Goal: Task Accomplishment & Management: Complete application form

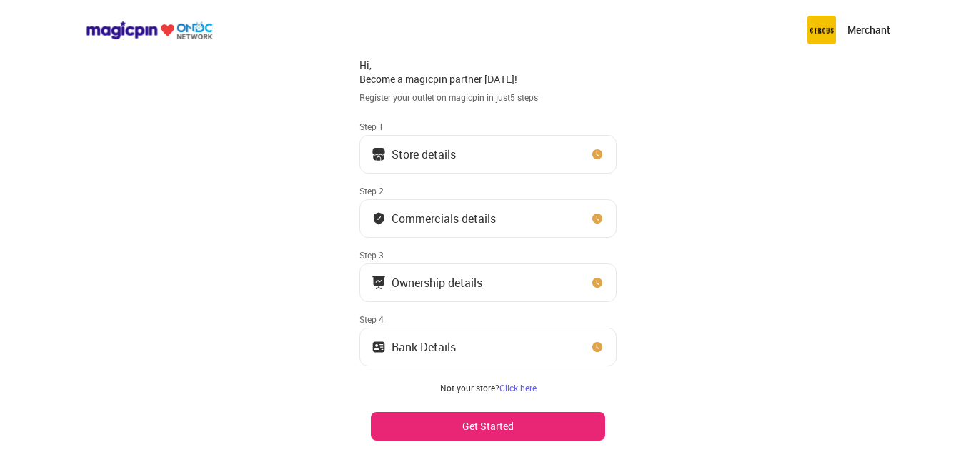
click at [482, 156] on button "Store details" at bounding box center [487, 154] width 257 height 39
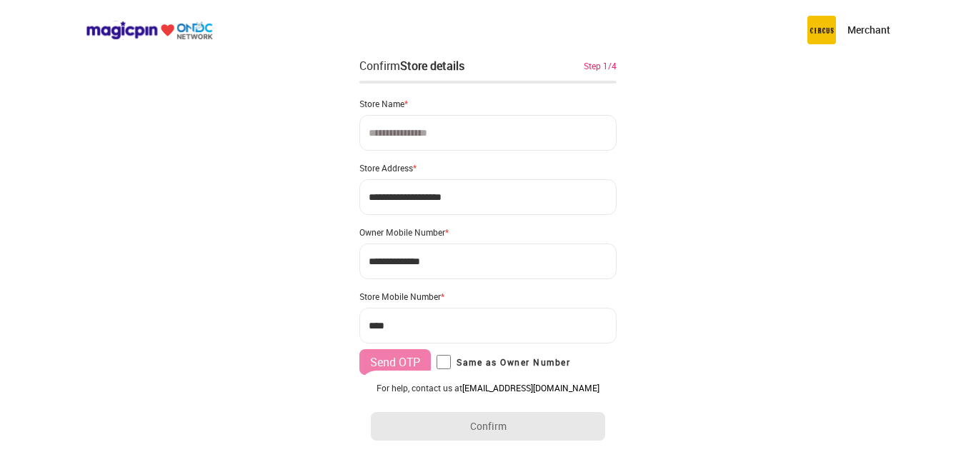
click at [454, 135] on input at bounding box center [487, 133] width 257 height 36
type input "**********"
click at [469, 198] on input "**********" at bounding box center [487, 197] width 257 height 36
click at [652, 237] on div "**********" at bounding box center [488, 284] width 976 height 568
click at [469, 206] on input "**********" at bounding box center [487, 197] width 257 height 36
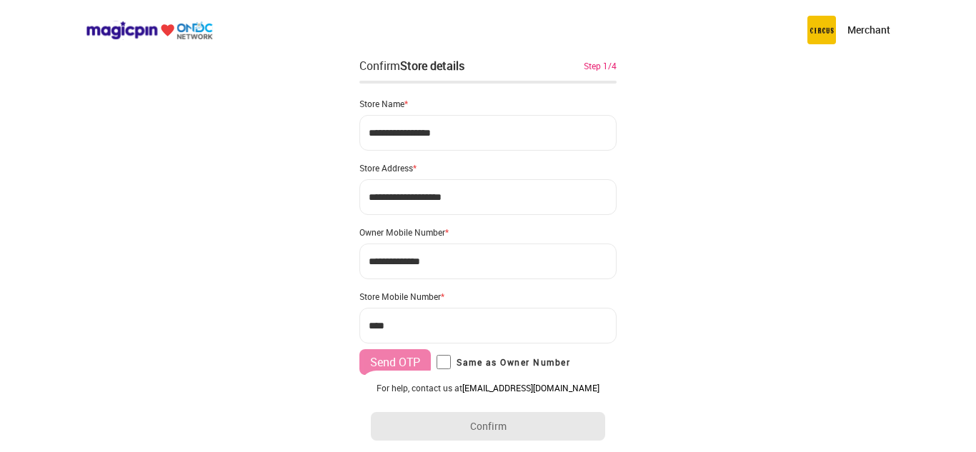
type input "**********"
click at [279, 290] on div "**********" at bounding box center [488, 284] width 976 height 568
click at [404, 333] on input "***" at bounding box center [487, 326] width 257 height 36
type input "**********"
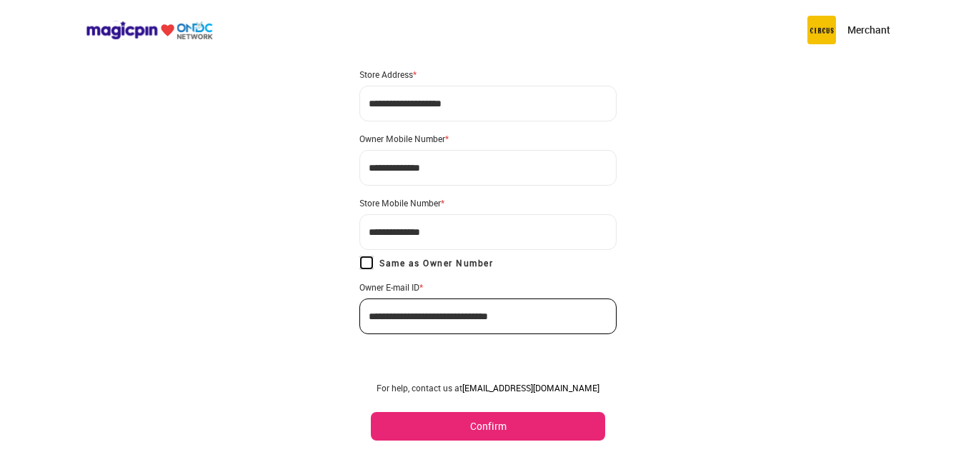
scroll to position [104, 0]
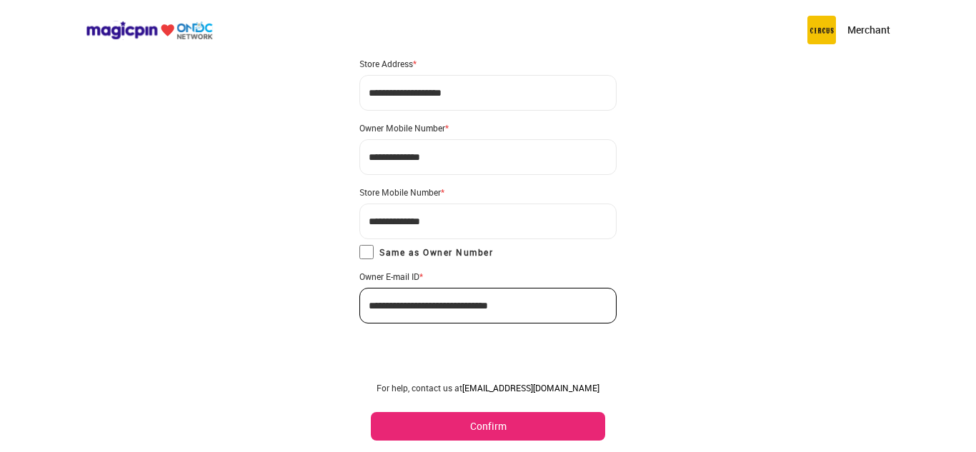
click at [494, 433] on button "Confirm" at bounding box center [488, 426] width 234 height 29
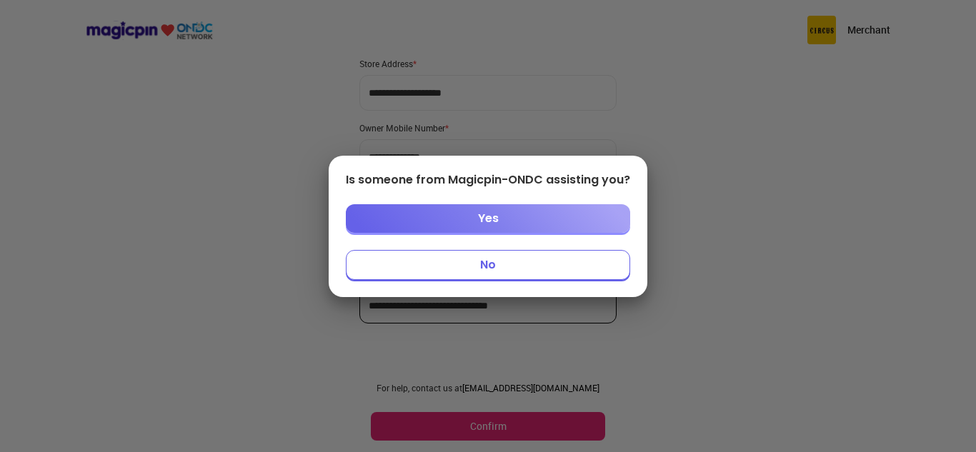
click at [511, 262] on button "No" at bounding box center [488, 265] width 284 height 30
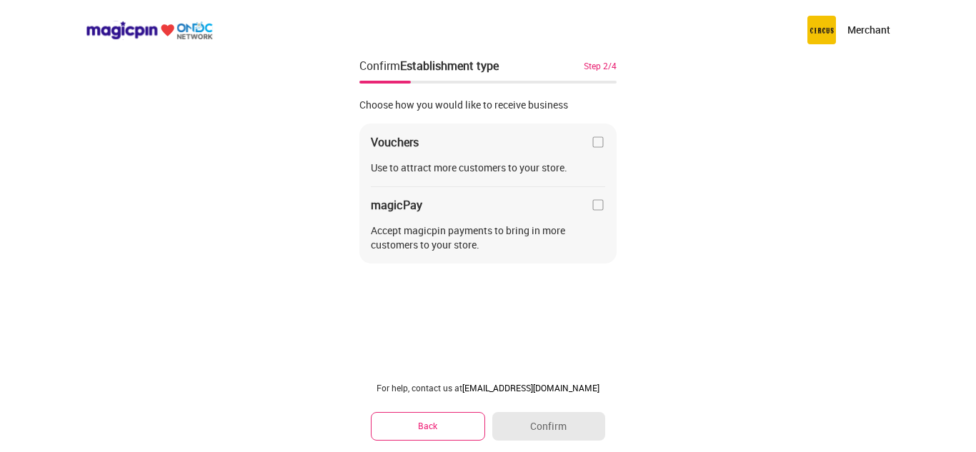
scroll to position [0, 0]
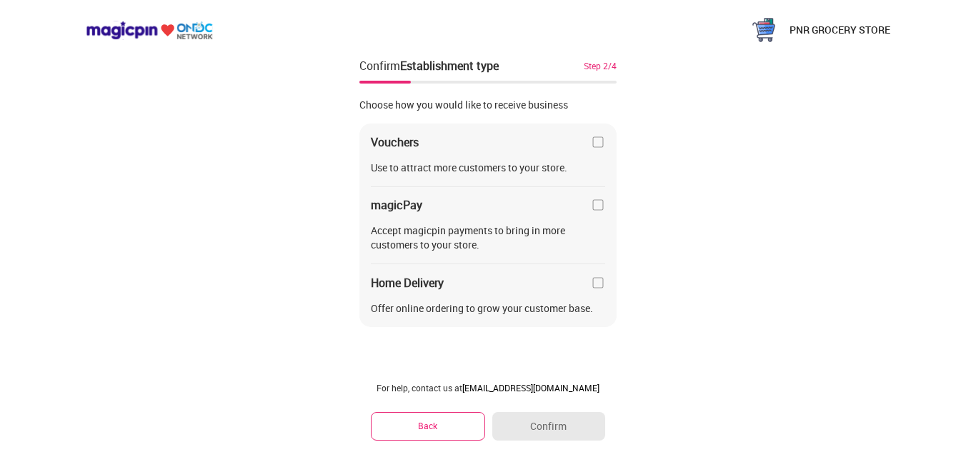
click at [601, 144] on img at bounding box center [598, 142] width 14 height 14
click at [599, 200] on img at bounding box center [598, 205] width 14 height 14
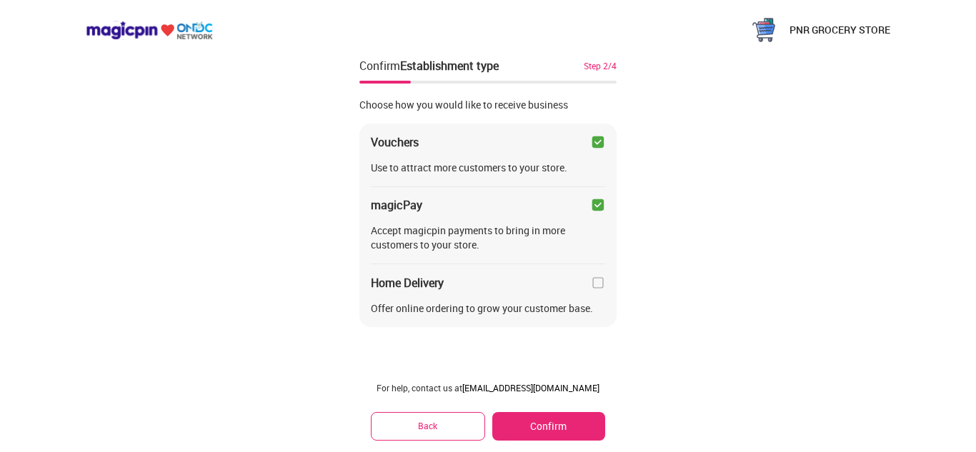
click at [593, 281] on img at bounding box center [598, 283] width 14 height 14
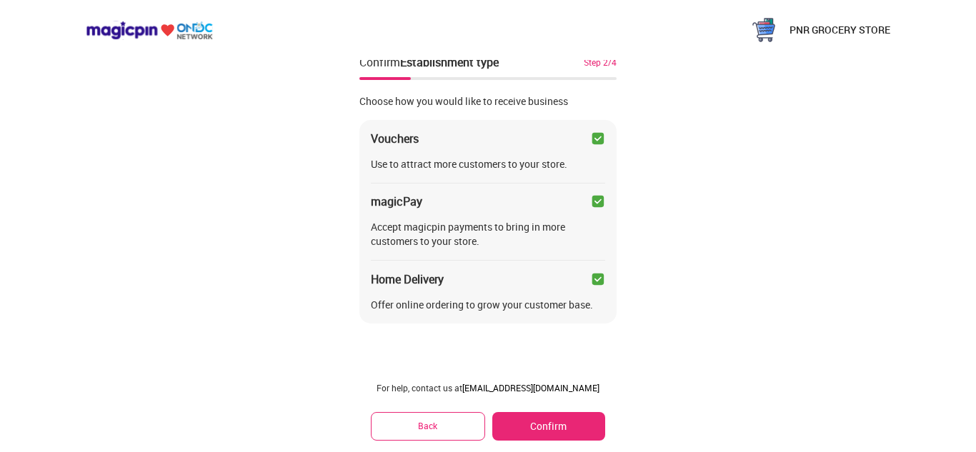
click at [531, 419] on button "Confirm" at bounding box center [548, 426] width 113 height 29
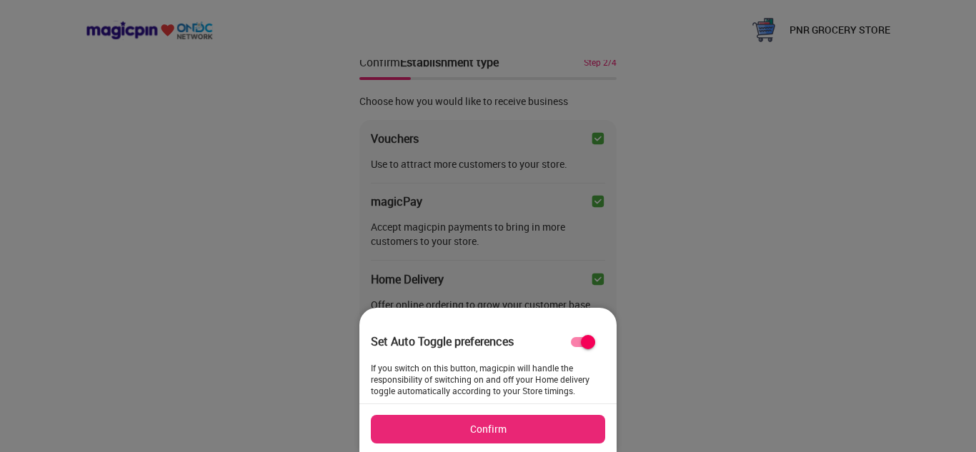
click at [514, 429] on button "Confirm" at bounding box center [488, 429] width 234 height 29
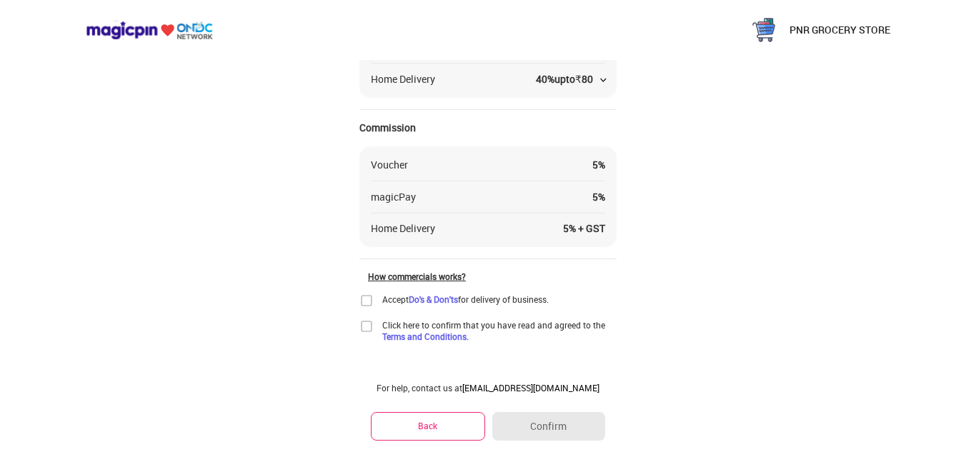
scroll to position [171, 0]
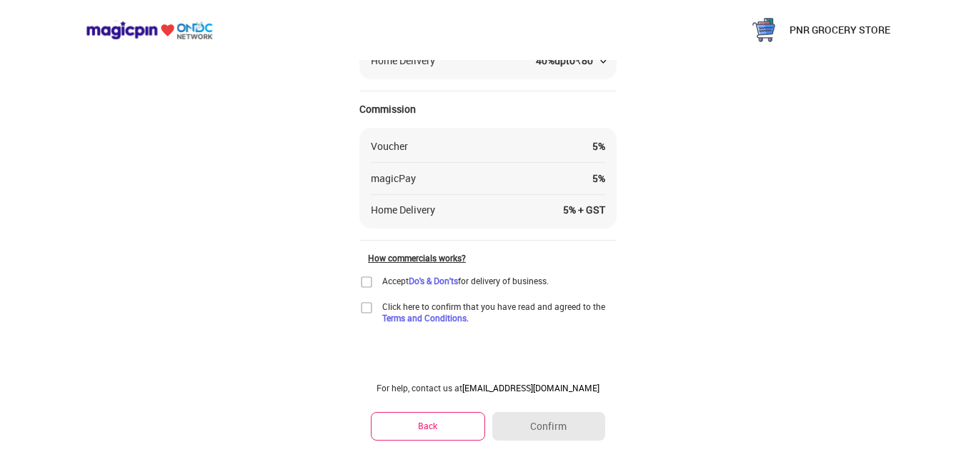
click at [359, 281] on img at bounding box center [366, 282] width 14 height 14
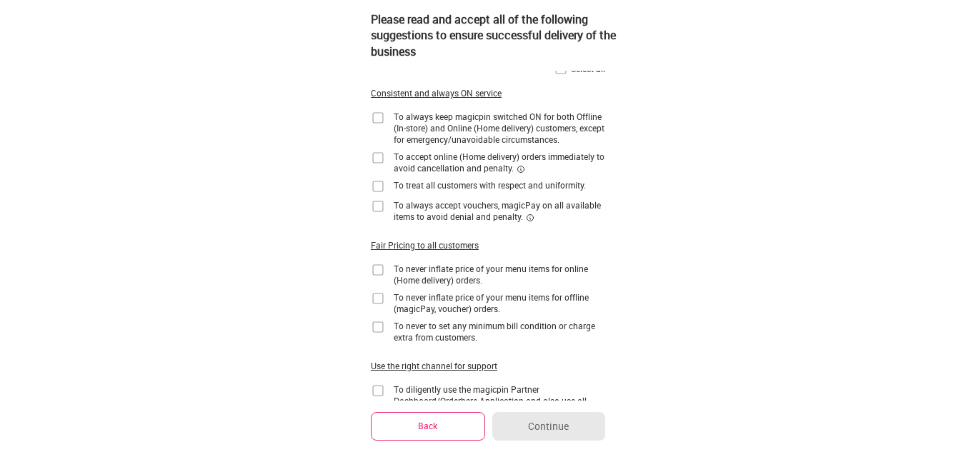
scroll to position [0, 0]
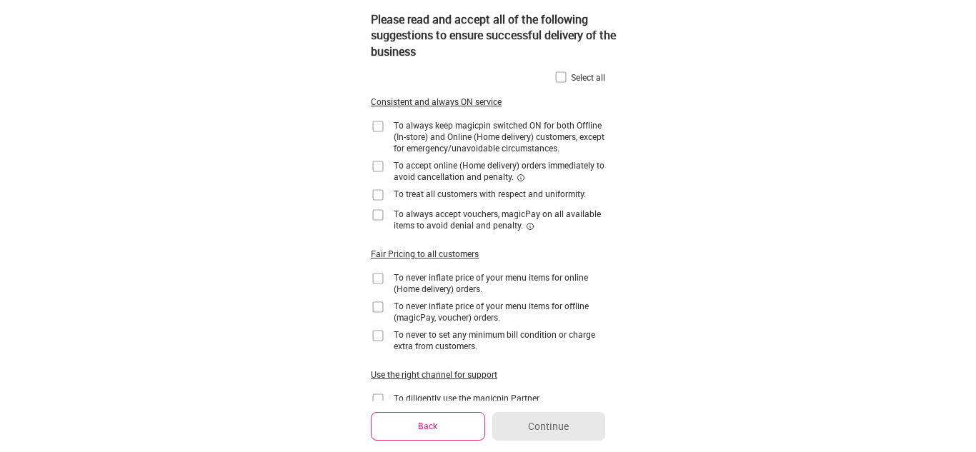
click at [559, 80] on img at bounding box center [561, 77] width 14 height 14
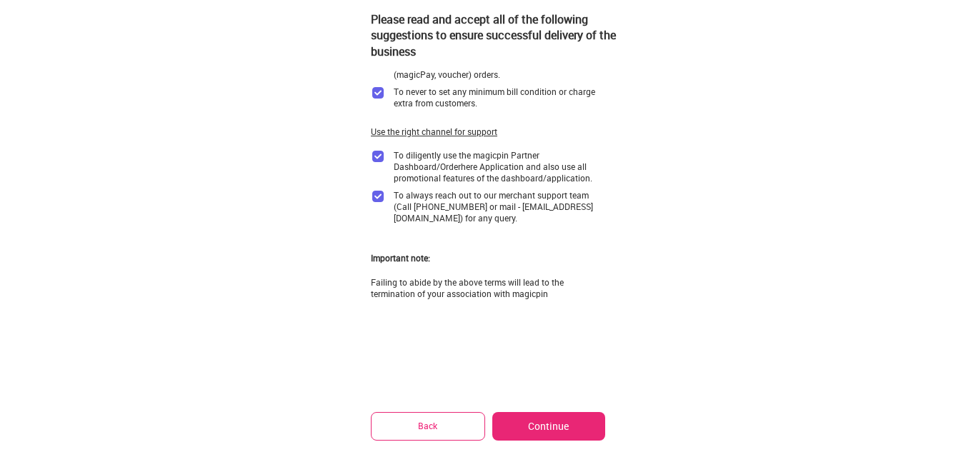
click at [525, 429] on button "Continue" at bounding box center [548, 426] width 113 height 29
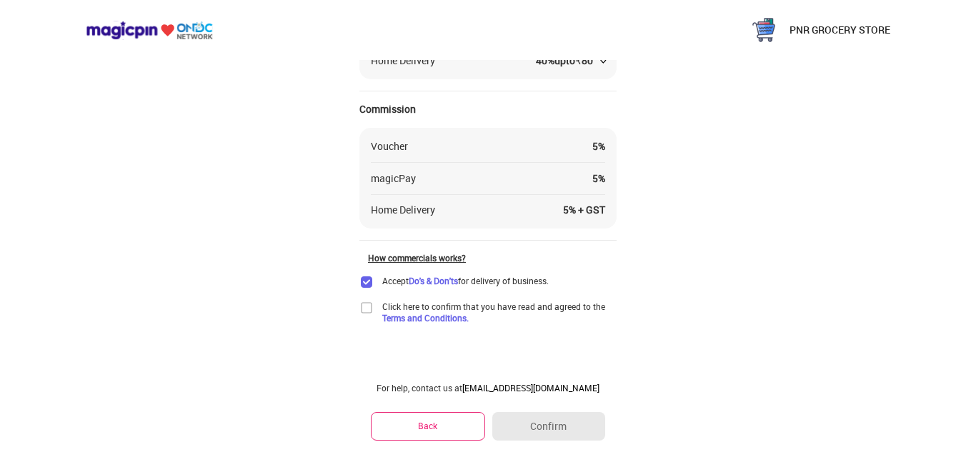
scroll to position [171, 0]
click at [366, 306] on img at bounding box center [366, 308] width 14 height 14
click at [559, 419] on button "Confirm" at bounding box center [548, 426] width 113 height 29
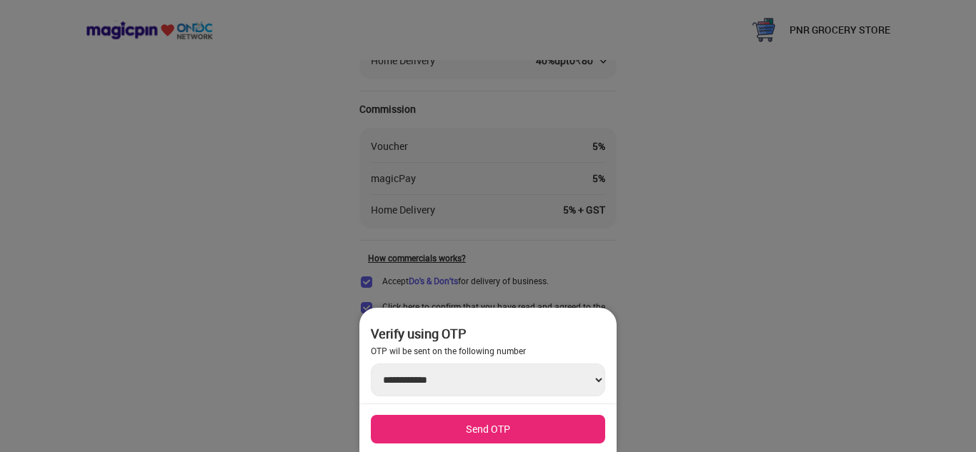
click at [514, 426] on button "Send OTP" at bounding box center [488, 429] width 234 height 29
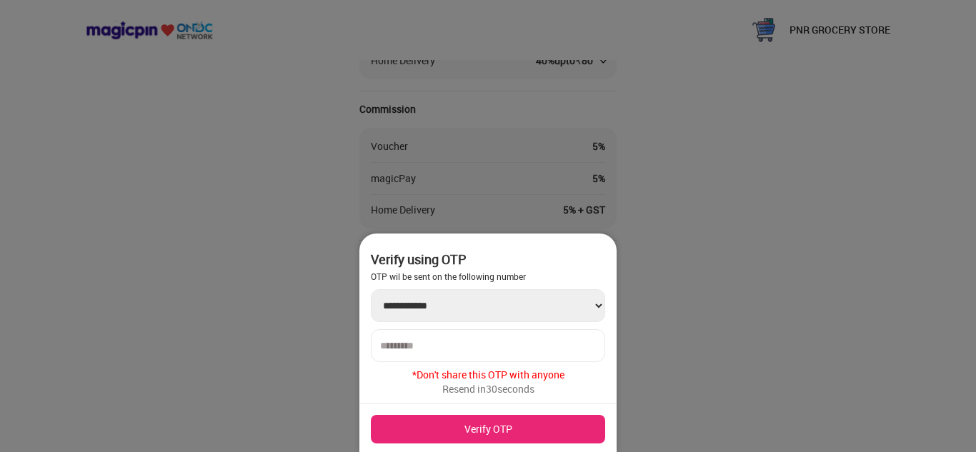
click at [441, 344] on input "number" at bounding box center [488, 345] width 216 height 11
type input "******"
click at [506, 421] on button "Verify OTP" at bounding box center [488, 429] width 234 height 29
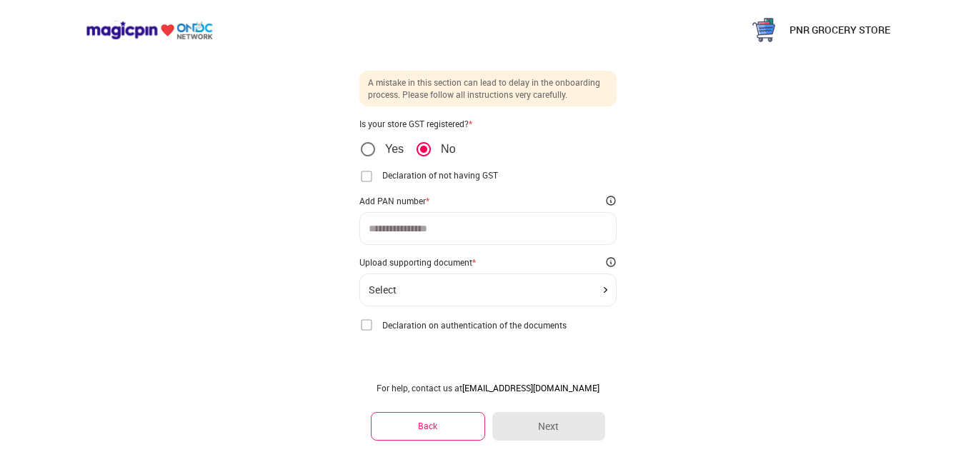
scroll to position [36, 0]
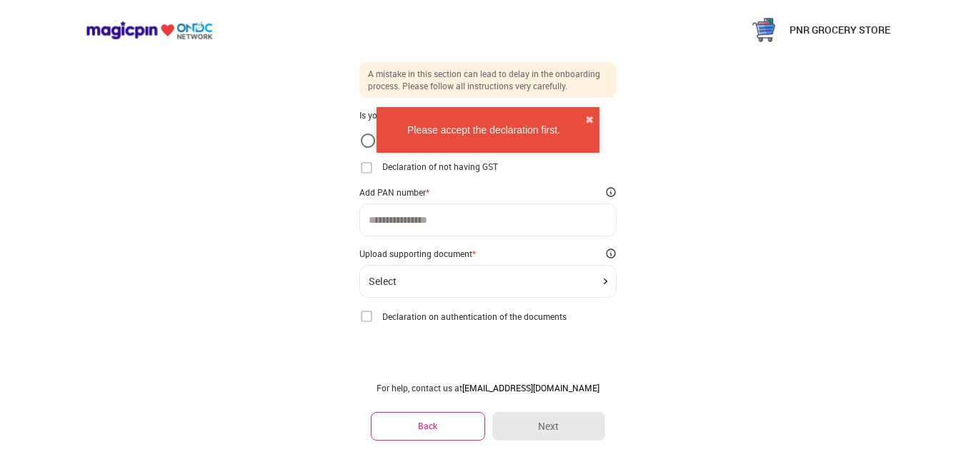
click at [438, 224] on input at bounding box center [488, 219] width 239 height 11
click at [371, 170] on img at bounding box center [366, 168] width 14 height 14
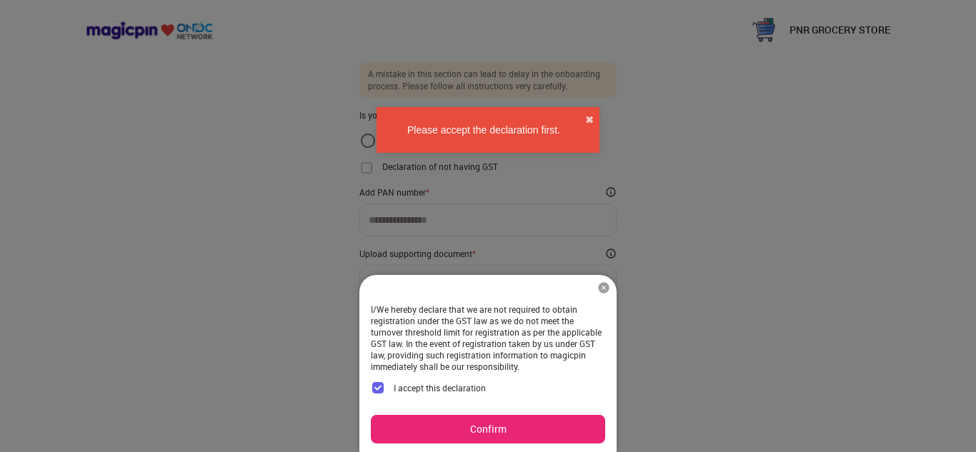
click at [526, 429] on button "Confirm" at bounding box center [488, 429] width 234 height 29
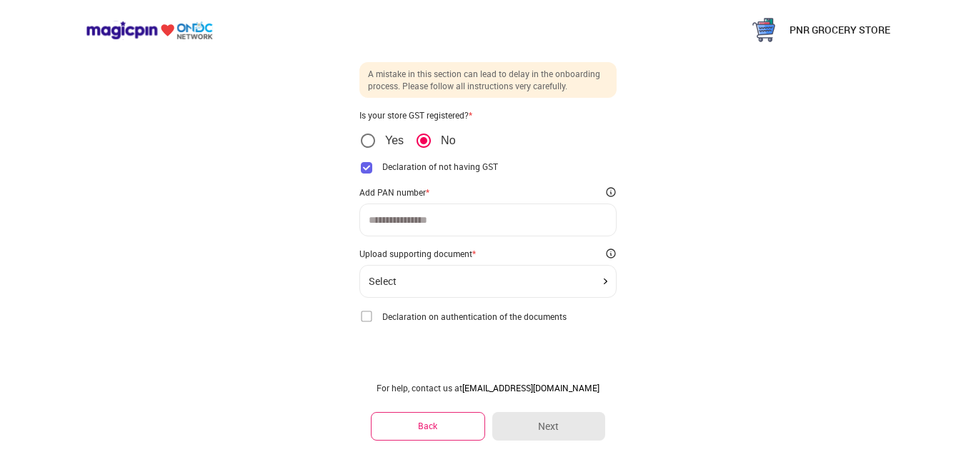
click at [426, 223] on input at bounding box center [488, 219] width 239 height 11
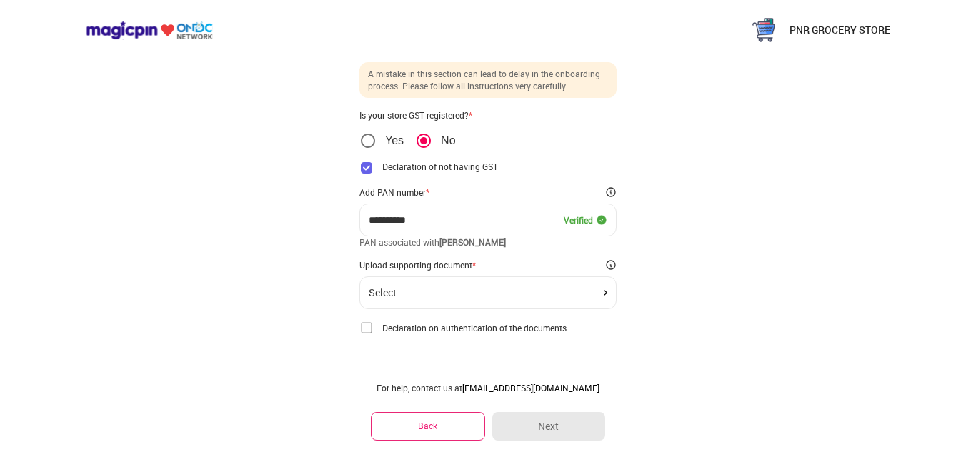
click at [412, 292] on div "Select" at bounding box center [488, 292] width 239 height 11
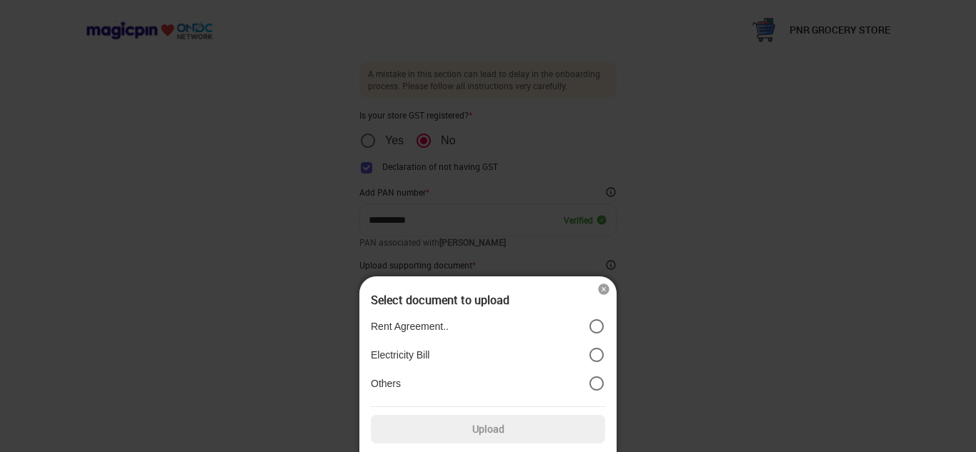
click at [454, 352] on label "Electricity Bill" at bounding box center [488, 354] width 234 height 17
click at [703, 359] on div at bounding box center [488, 226] width 976 height 452
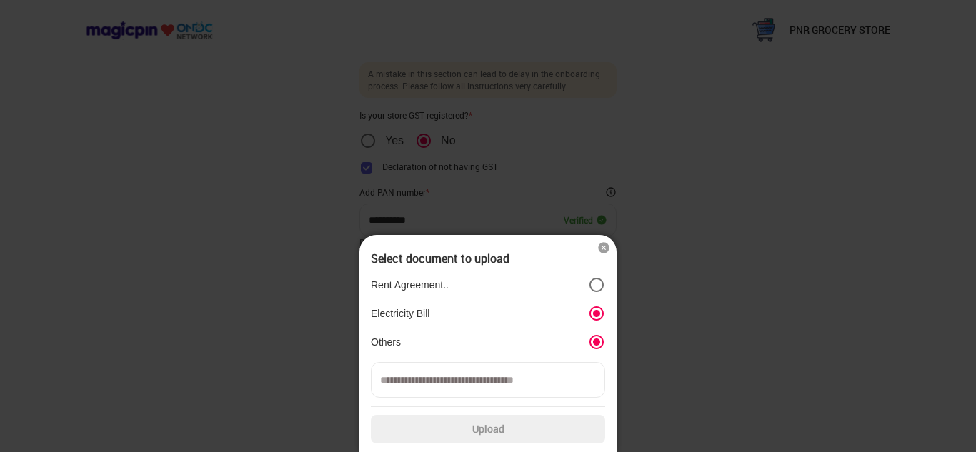
click at [706, 340] on div at bounding box center [488, 226] width 976 height 452
click at [816, 314] on div at bounding box center [488, 226] width 976 height 452
click at [752, 339] on div at bounding box center [488, 226] width 976 height 452
click at [603, 249] on img at bounding box center [603, 248] width 14 height 14
click at [603, 249] on div "**********" at bounding box center [487, 195] width 257 height 267
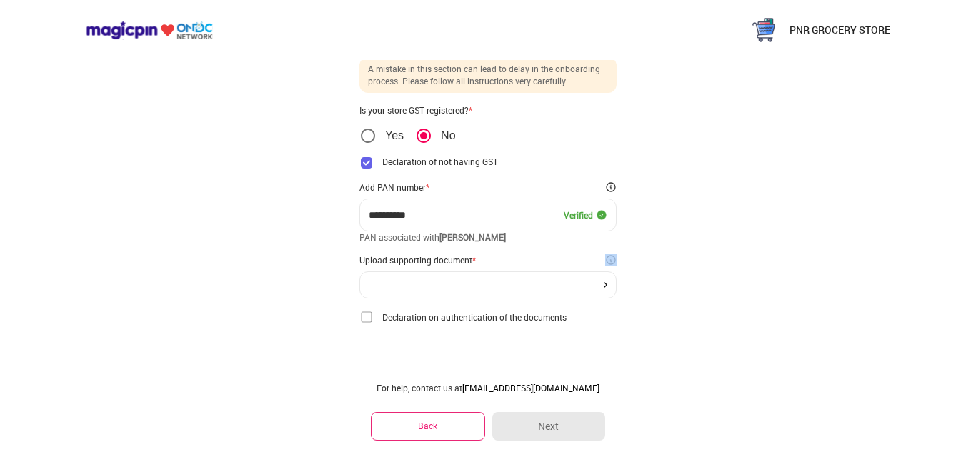
scroll to position [41, 0]
click at [437, 209] on input "**********" at bounding box center [466, 214] width 195 height 11
type input "**********"
click at [561, 281] on div at bounding box center [488, 284] width 239 height 6
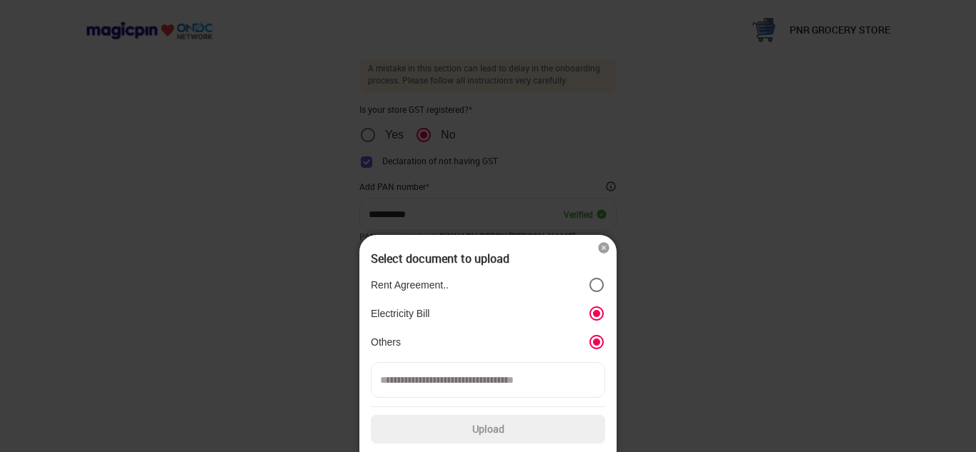
click at [644, 312] on div at bounding box center [488, 226] width 976 height 452
click at [644, 311] on div at bounding box center [488, 226] width 976 height 452
click at [746, 283] on div at bounding box center [488, 226] width 976 height 452
click at [603, 252] on img at bounding box center [603, 248] width 14 height 14
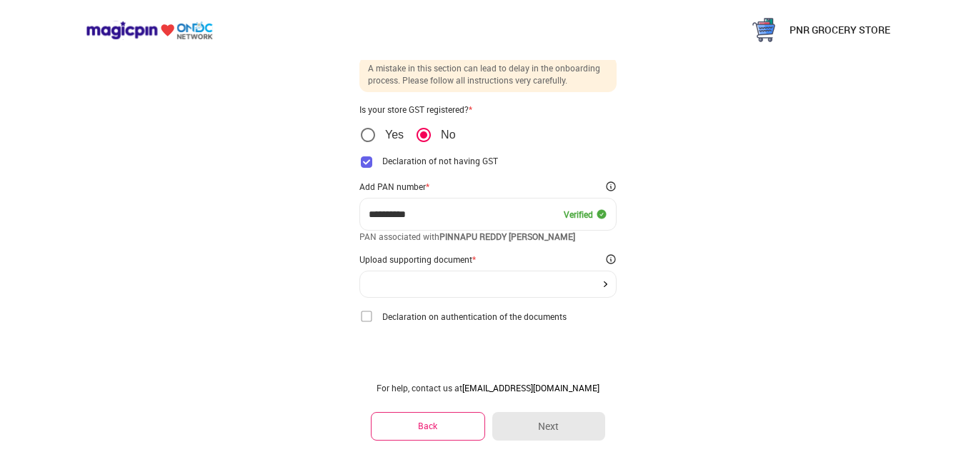
click at [365, 317] on img at bounding box center [366, 316] width 14 height 14
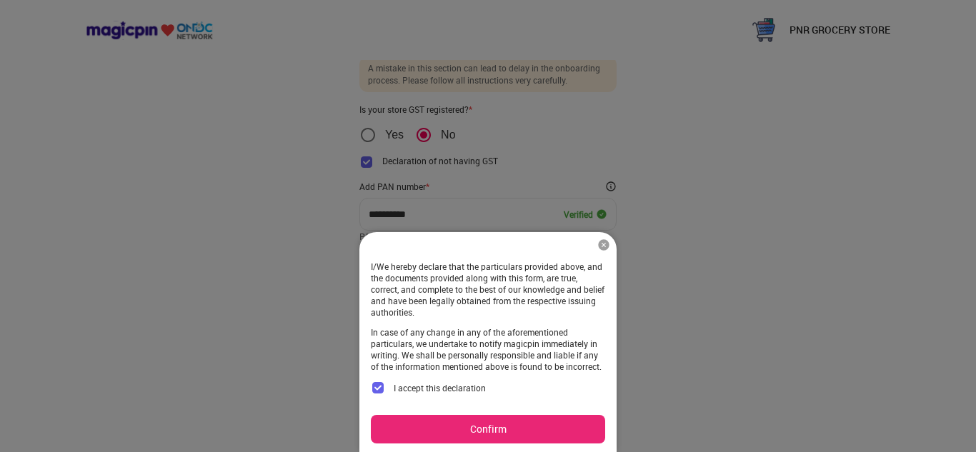
click at [458, 423] on button "Confirm" at bounding box center [488, 429] width 234 height 29
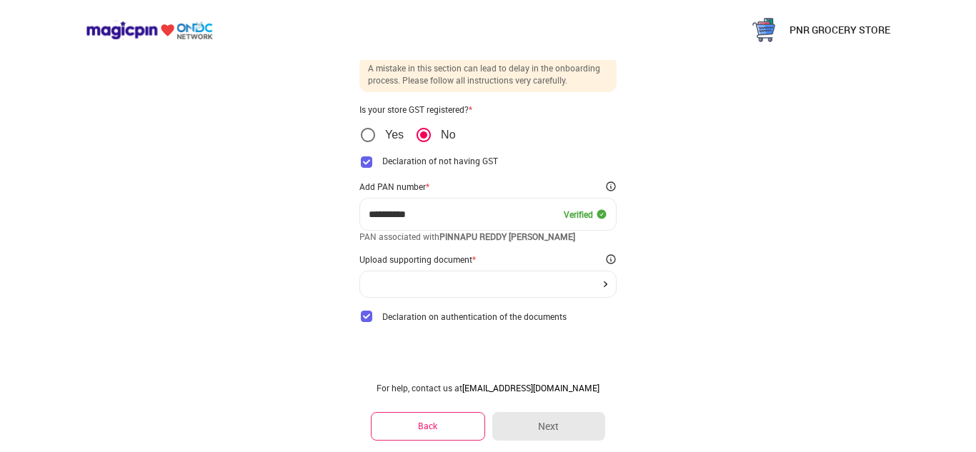
click at [514, 288] on div at bounding box center [487, 284] width 257 height 27
click at [603, 286] on div at bounding box center [488, 284] width 239 height 6
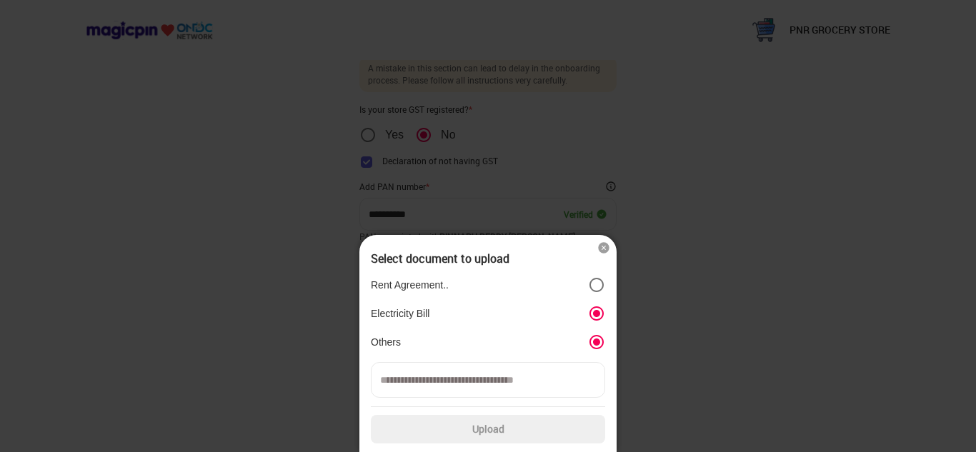
click at [486, 372] on input at bounding box center [488, 380] width 234 height 36
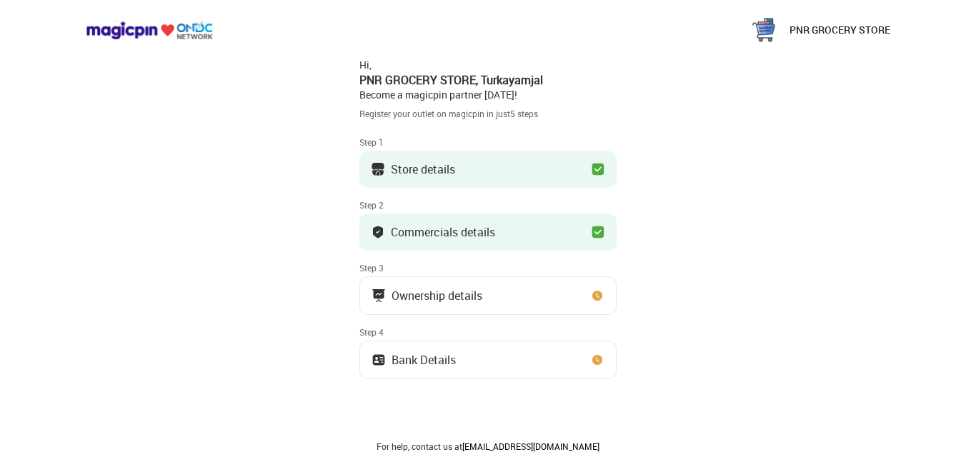
scroll to position [41, 0]
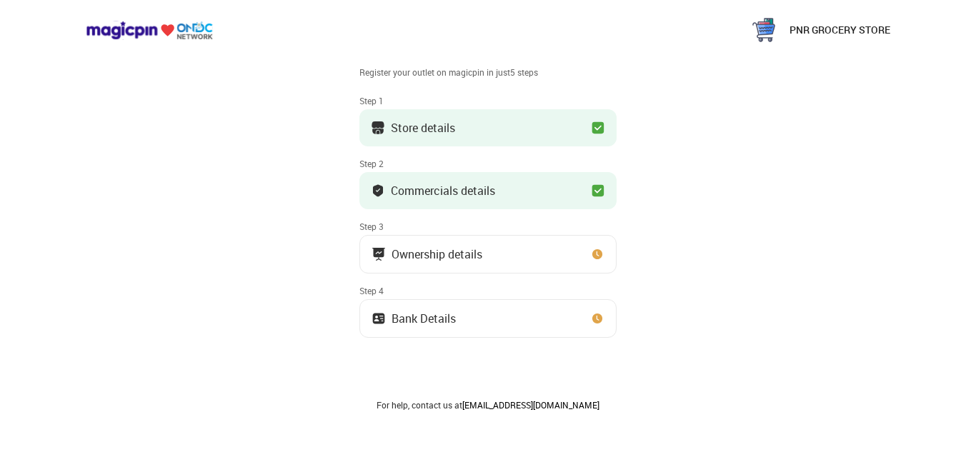
click at [586, 190] on button "Commercials details" at bounding box center [487, 190] width 257 height 37
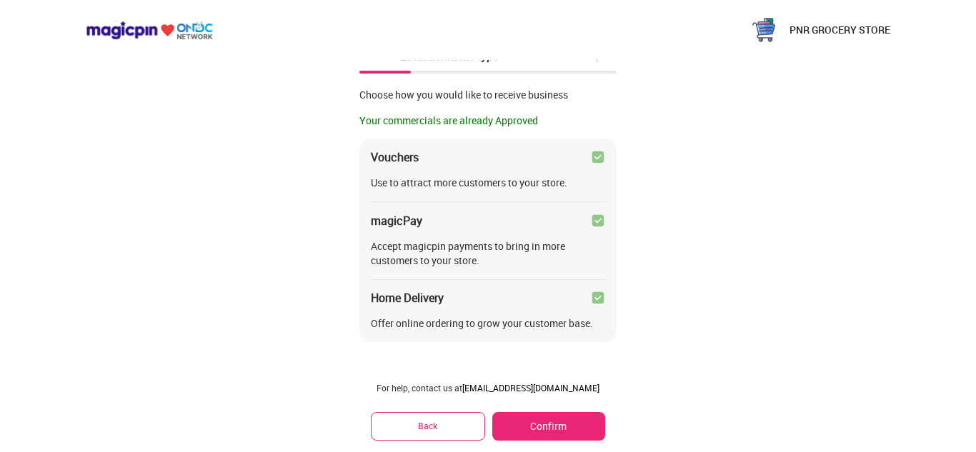
scroll to position [0, 0]
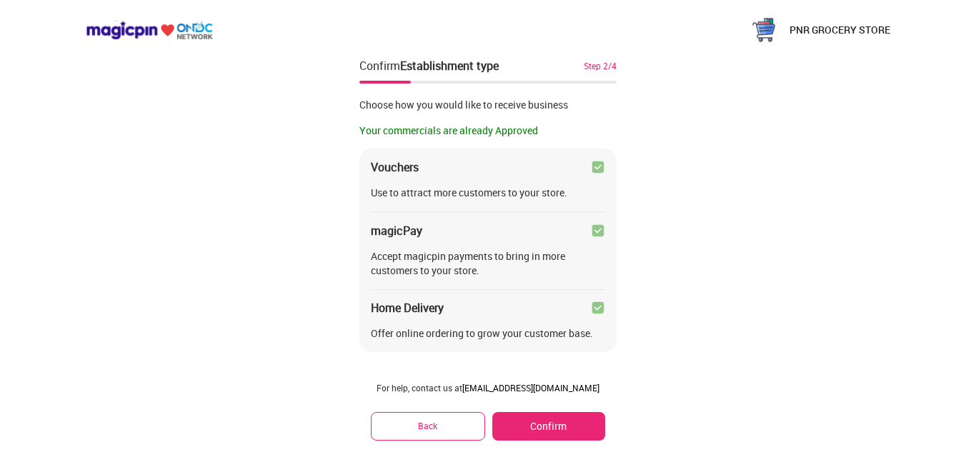
click at [514, 413] on button "Confirm" at bounding box center [548, 426] width 113 height 29
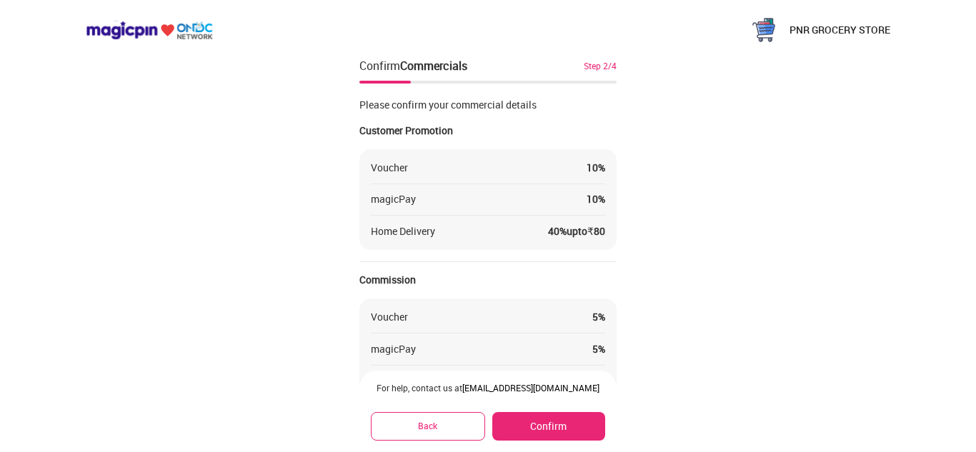
click at [540, 429] on button "Confirm" at bounding box center [548, 426] width 113 height 29
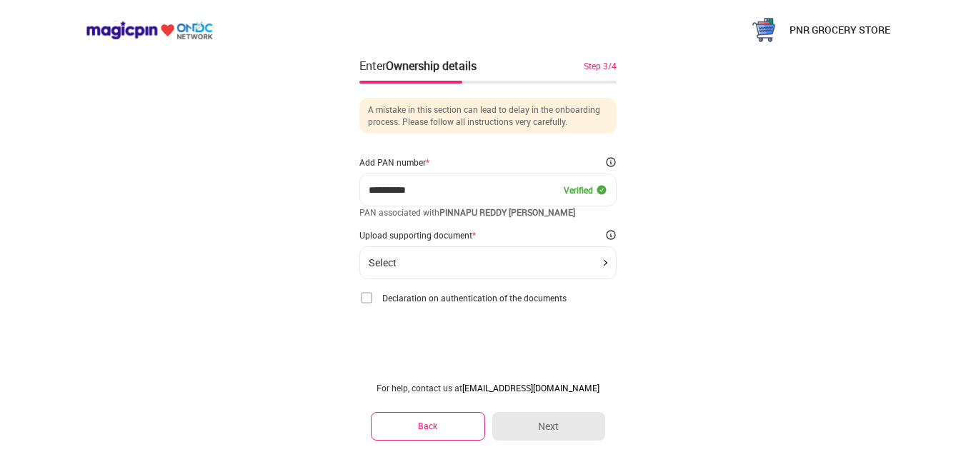
click at [586, 196] on div "Select" at bounding box center [586, 189] width 44 height 11
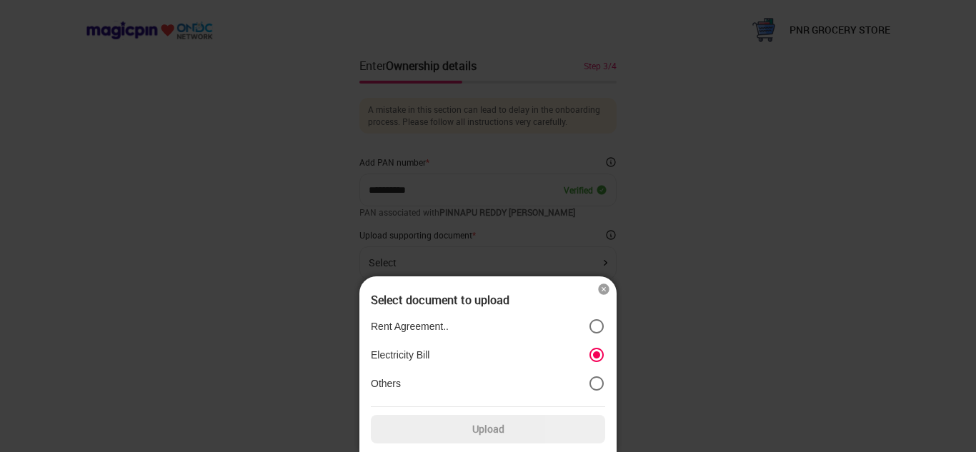
click at [545, 432] on label "Upload" at bounding box center [488, 429] width 234 height 29
click at [0, 0] on input "Upload" at bounding box center [0, 0] width 0 height 0
click at [722, 237] on div at bounding box center [488, 226] width 976 height 452
click at [515, 433] on label "Upload" at bounding box center [488, 429] width 234 height 29
click at [0, 0] on input "Upload" at bounding box center [0, 0] width 0 height 0
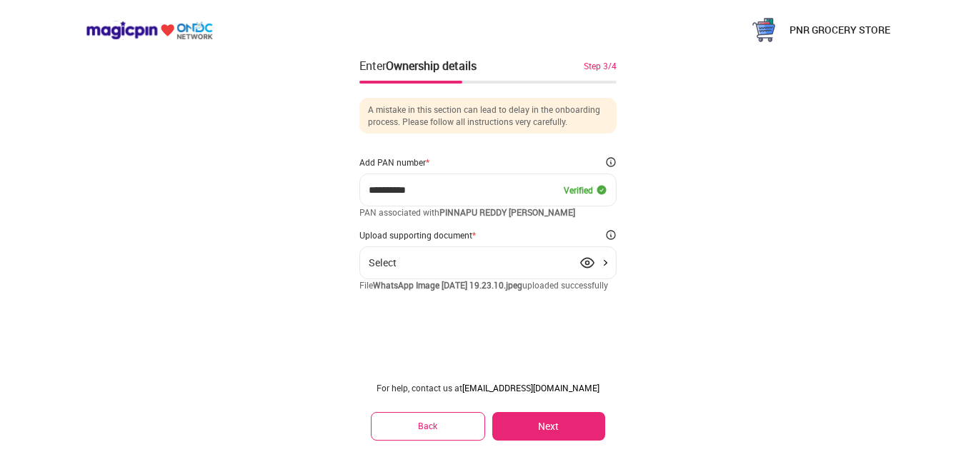
click at [561, 417] on button "Next" at bounding box center [548, 426] width 113 height 29
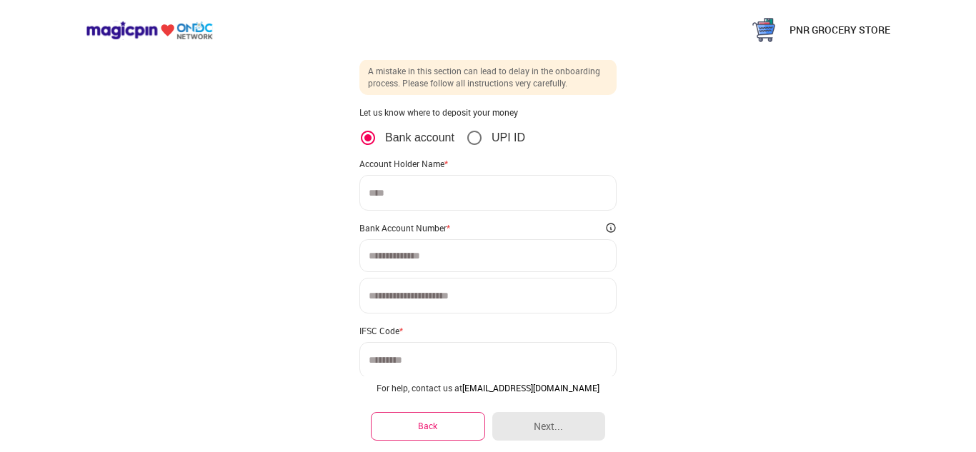
scroll to position [71, 0]
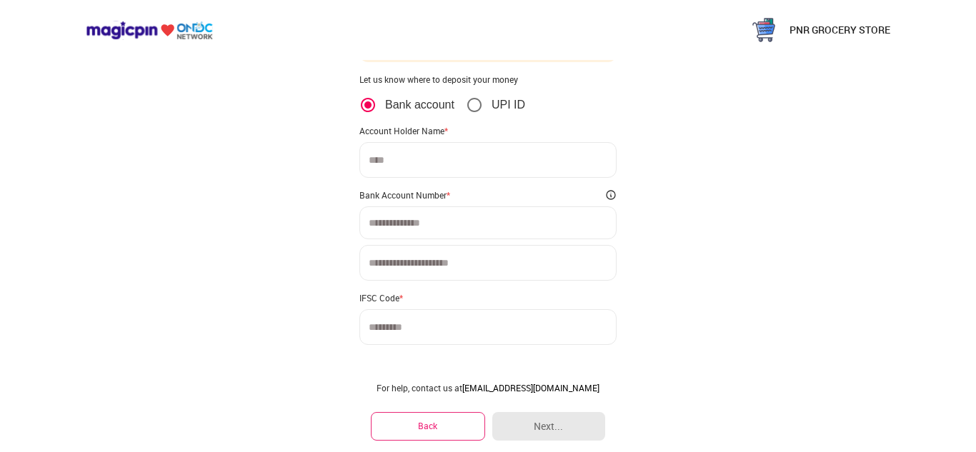
click at [450, 151] on input at bounding box center [487, 160] width 257 height 36
type input "**********"
click at [387, 224] on input at bounding box center [488, 222] width 239 height 11
type input "**********"
click at [387, 258] on input at bounding box center [487, 263] width 257 height 36
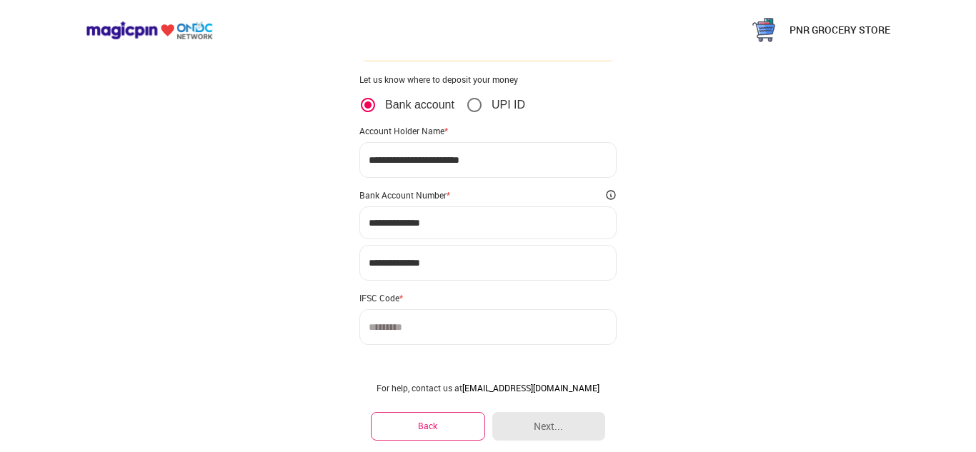
type input "**********"
click at [378, 334] on input at bounding box center [487, 327] width 257 height 36
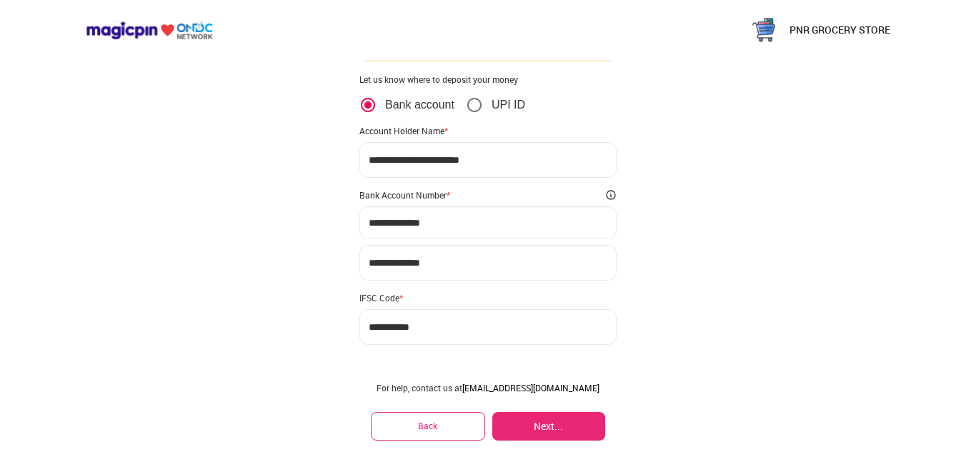
type input "**********"
click at [549, 429] on button "Next..." at bounding box center [548, 426] width 113 height 29
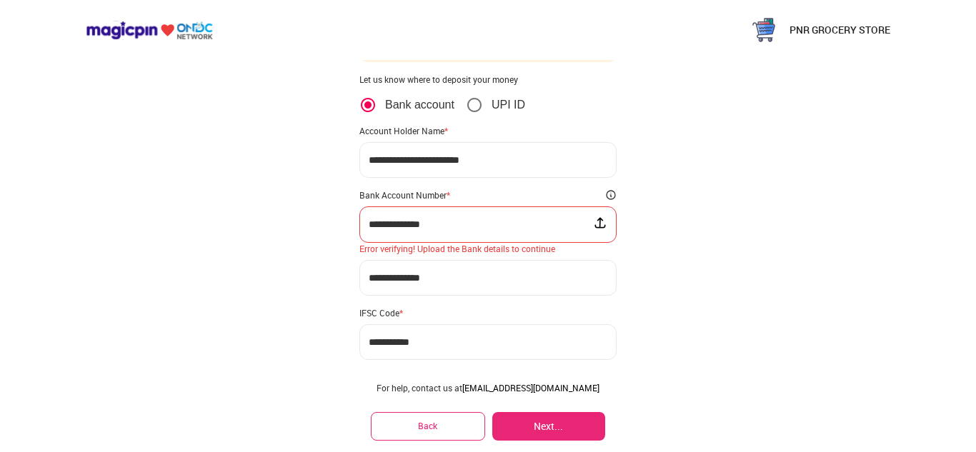
click at [528, 218] on div "**********" at bounding box center [487, 224] width 257 height 36
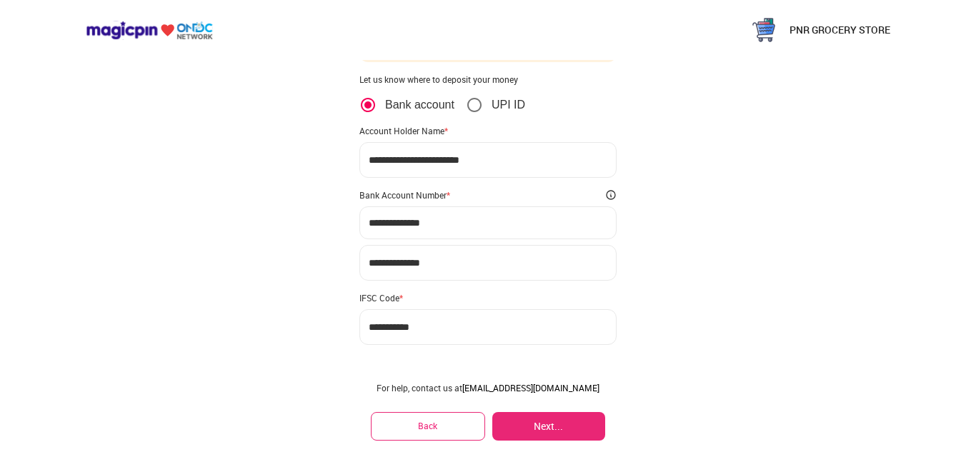
click at [543, 224] on input "**********" at bounding box center [488, 222] width 239 height 11
click at [549, 421] on button "Next..." at bounding box center [548, 426] width 113 height 29
type input "**********"
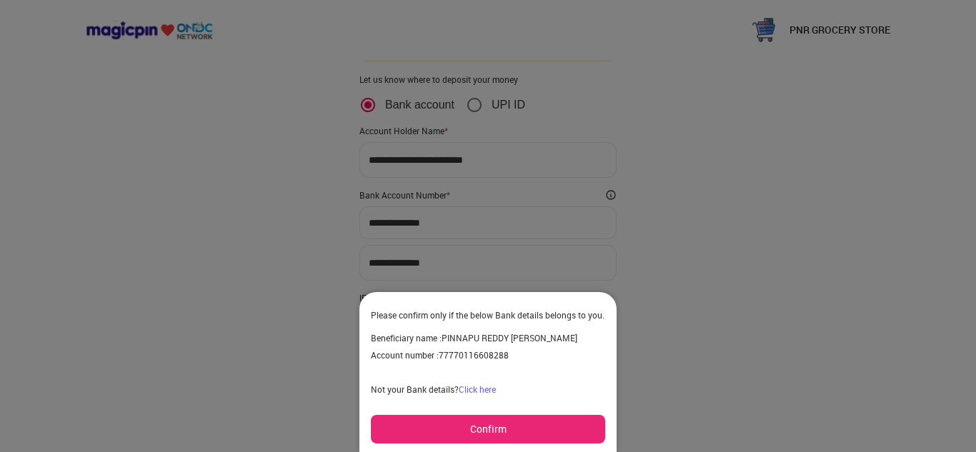
click at [505, 421] on button "Confirm" at bounding box center [488, 429] width 234 height 29
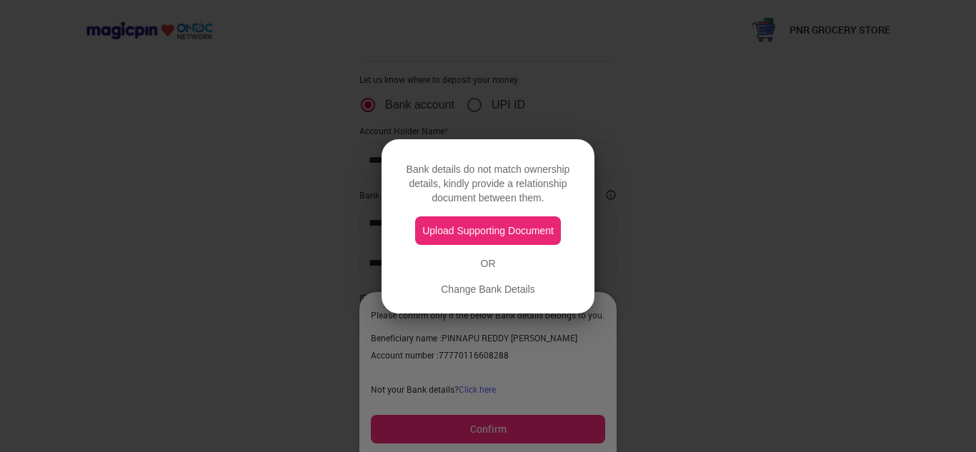
click at [691, 284] on div at bounding box center [488, 226] width 976 height 452
click at [500, 286] on div "Change Bank Details" at bounding box center [488, 289] width 94 height 14
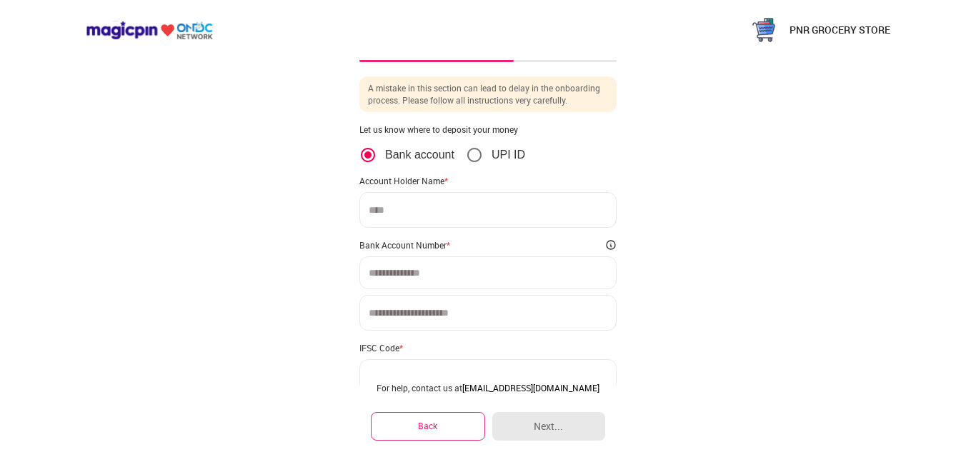
scroll to position [0, 0]
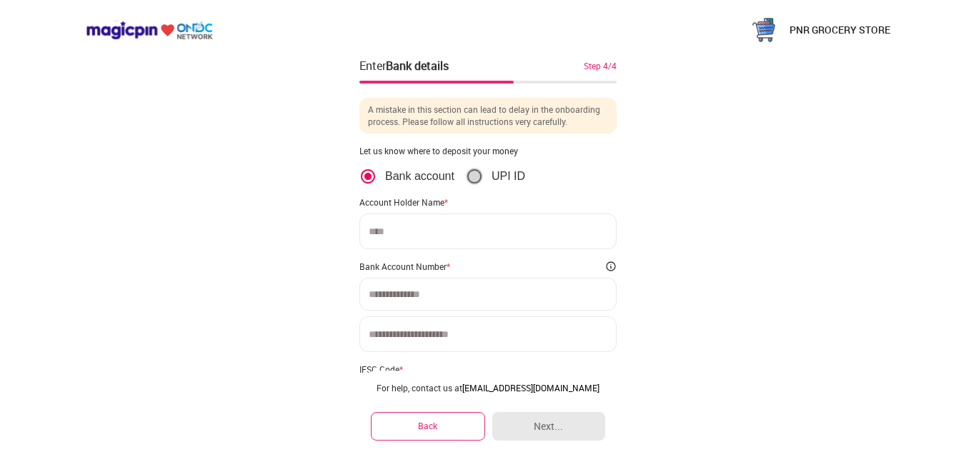
click at [478, 169] on icon "position" at bounding box center [474, 176] width 17 height 17
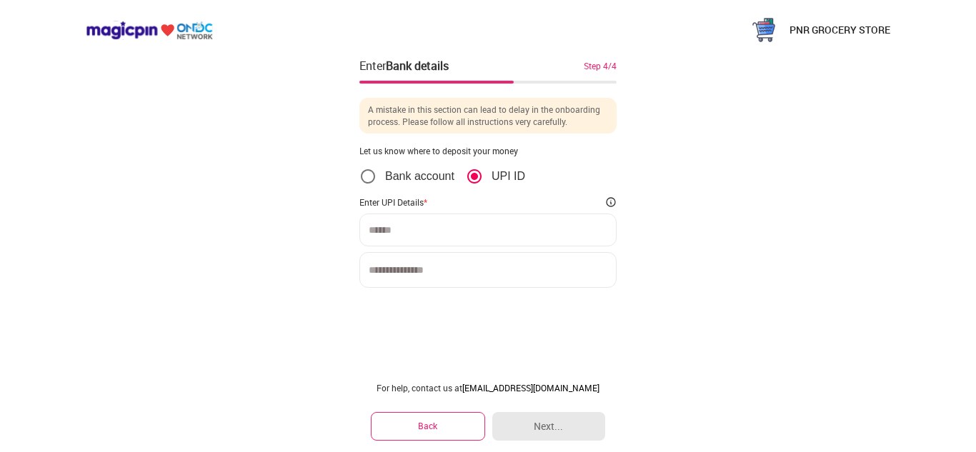
click at [486, 224] on input at bounding box center [488, 229] width 239 height 11
type input "**********"
click at [456, 266] on input at bounding box center [487, 270] width 257 height 36
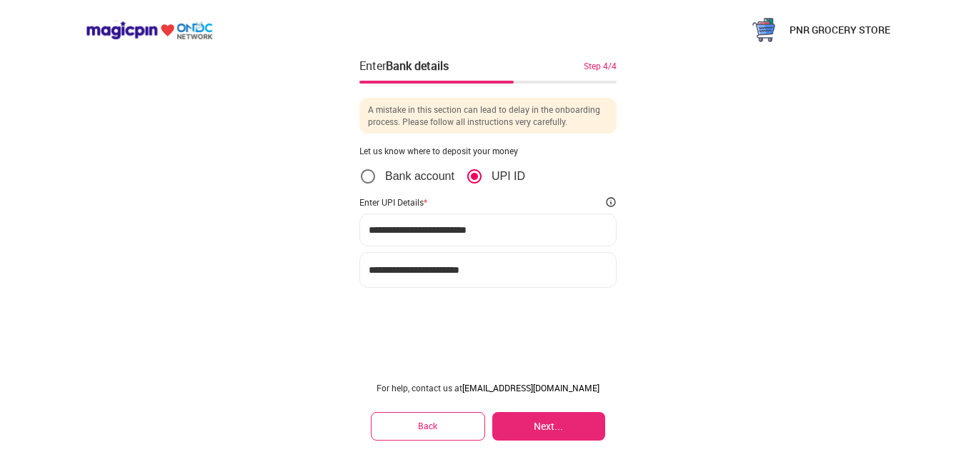
scroll to position [1, 0]
type input "**********"
click at [663, 274] on div "**********" at bounding box center [488, 226] width 976 height 452
click at [551, 424] on button "Next..." at bounding box center [548, 426] width 113 height 29
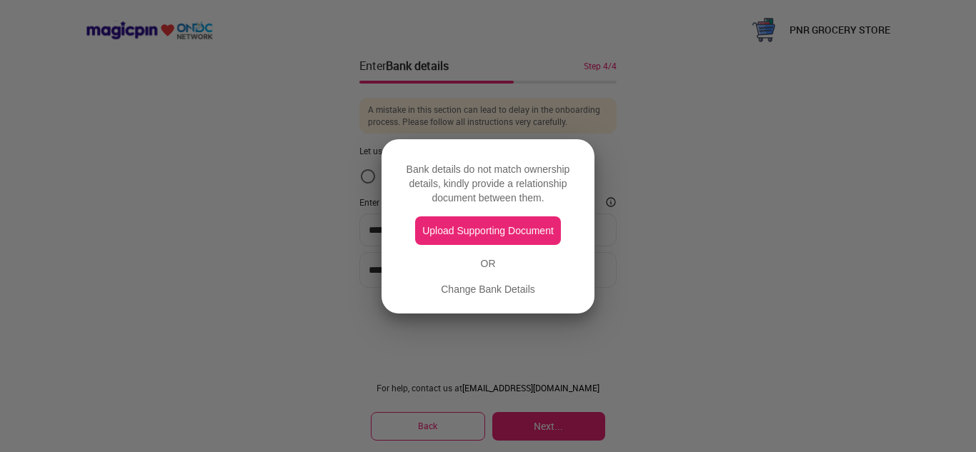
click at [521, 284] on div "Change Bank Details" at bounding box center [488, 289] width 94 height 14
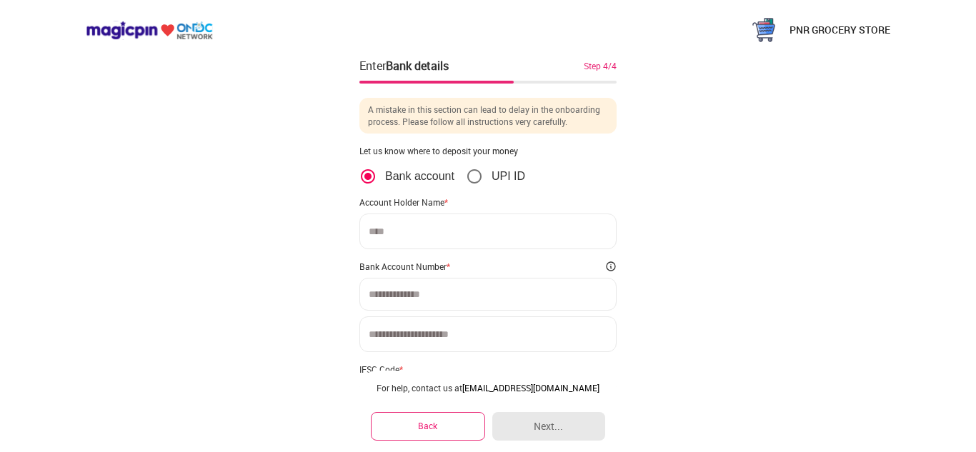
click at [494, 246] on input at bounding box center [487, 232] width 257 height 36
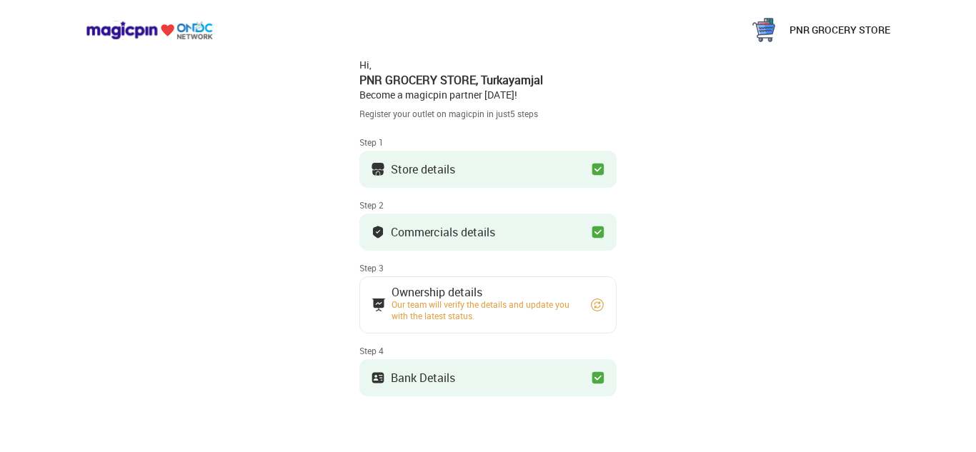
scroll to position [4, 0]
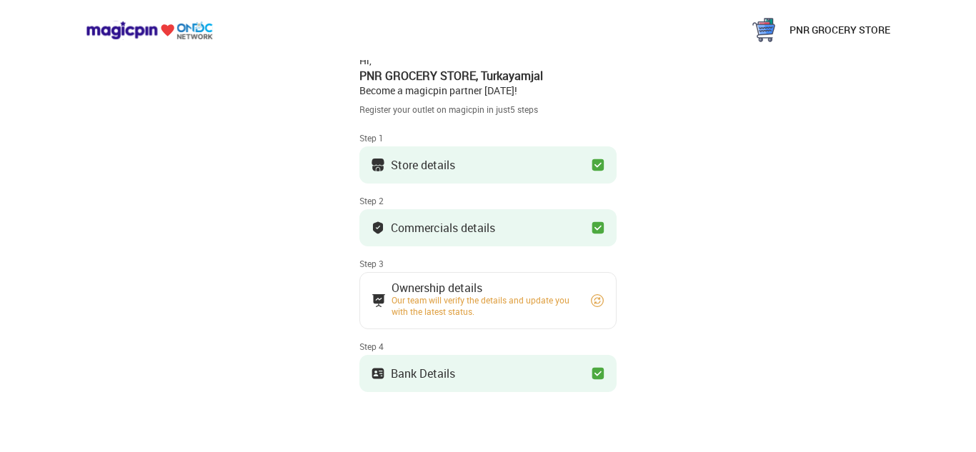
click at [488, 298] on div "Our team will verify the details and update you with the latest status." at bounding box center [484, 305] width 186 height 23
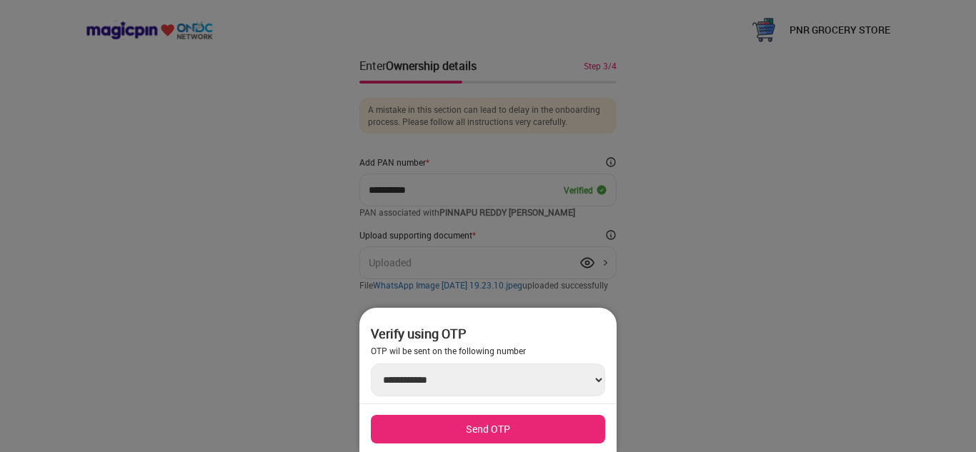
click at [713, 304] on div at bounding box center [488, 226] width 976 height 452
click at [684, 336] on div at bounding box center [488, 226] width 976 height 452
click at [536, 434] on button "Send OTP" at bounding box center [488, 429] width 234 height 29
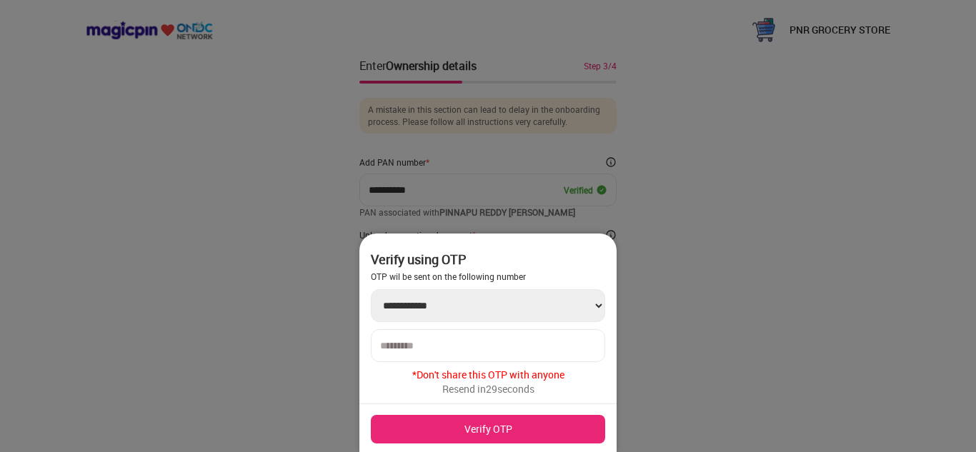
click at [460, 349] on input "number" at bounding box center [488, 345] width 216 height 11
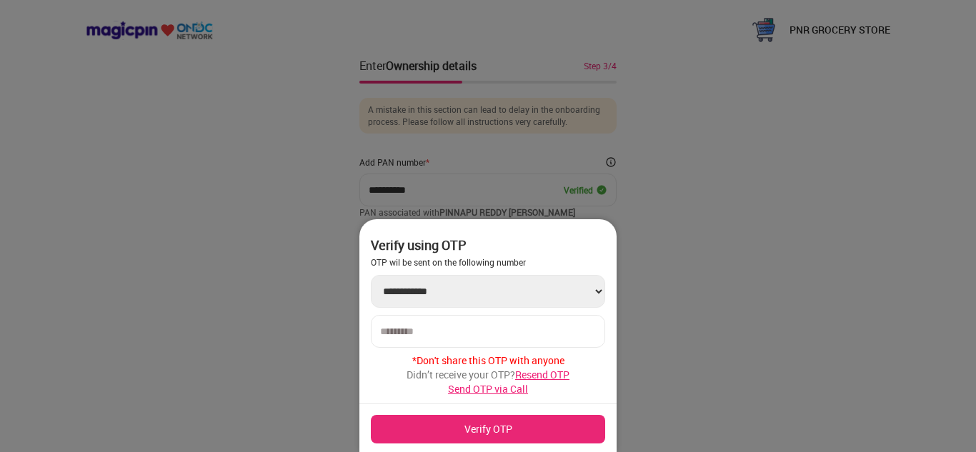
type input "******"
click at [511, 430] on button "Verify OTP" at bounding box center [488, 429] width 234 height 29
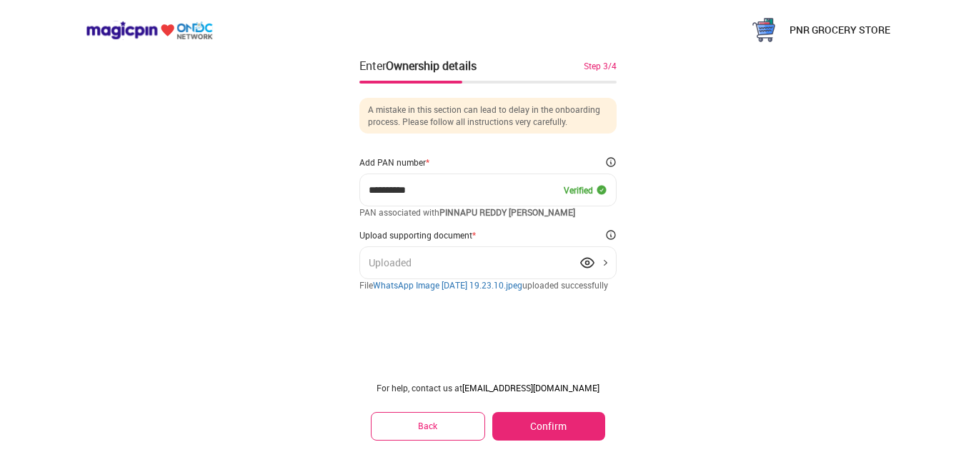
drag, startPoint x: 535, startPoint y: 421, endPoint x: 545, endPoint y: 411, distance: 14.1
click at [535, 421] on button "Confirm" at bounding box center [548, 426] width 113 height 29
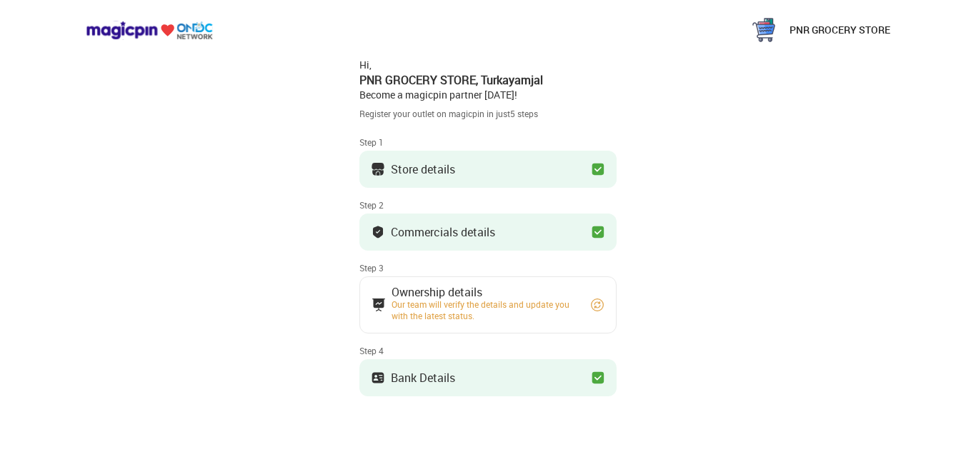
click at [566, 374] on button "Bank Details" at bounding box center [487, 377] width 257 height 37
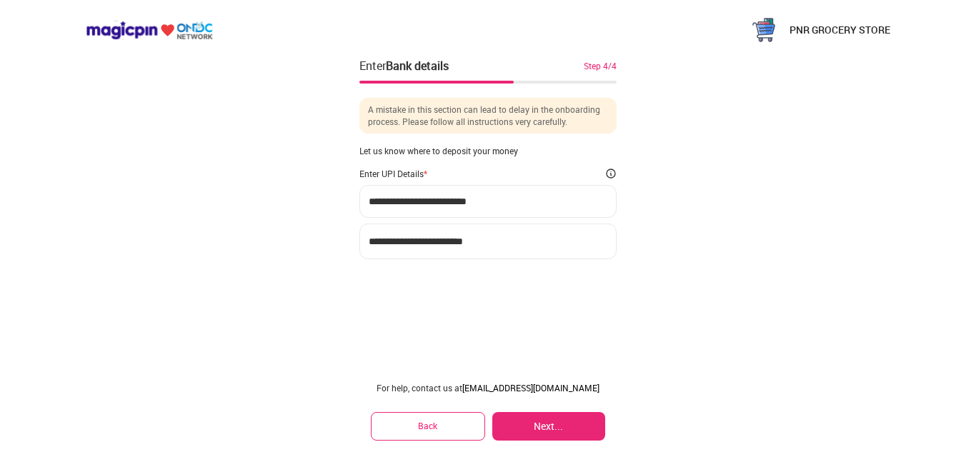
click at [529, 419] on button "Next..." at bounding box center [548, 426] width 113 height 29
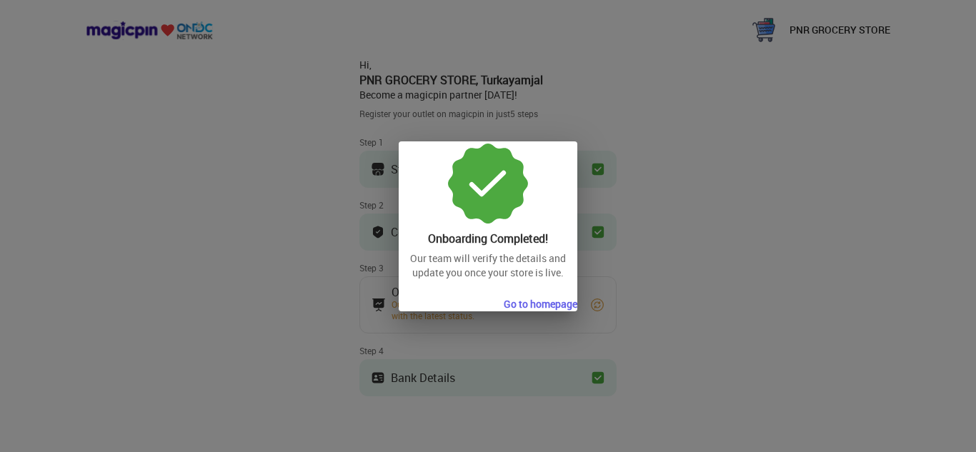
click at [646, 293] on div at bounding box center [488, 226] width 976 height 452
click at [546, 302] on button "Go to homepage" at bounding box center [541, 304] width 74 height 14
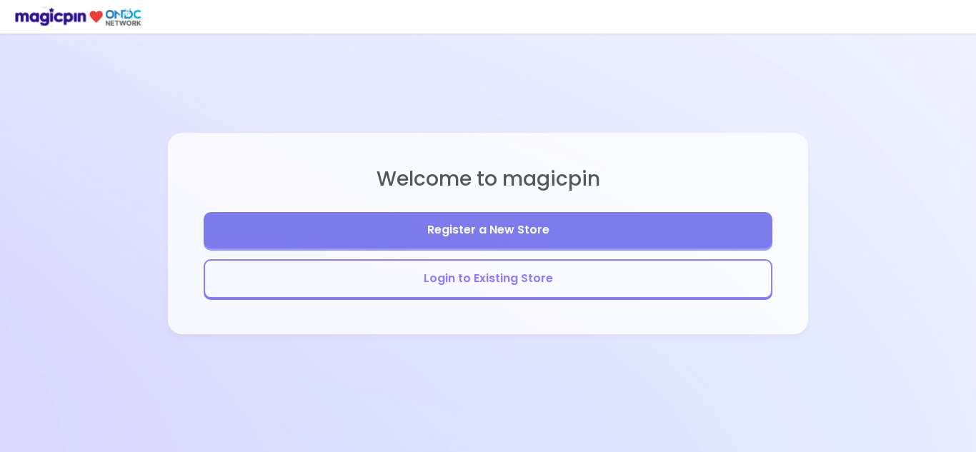
click at [557, 270] on button "Login to Existing Store" at bounding box center [488, 278] width 569 height 39
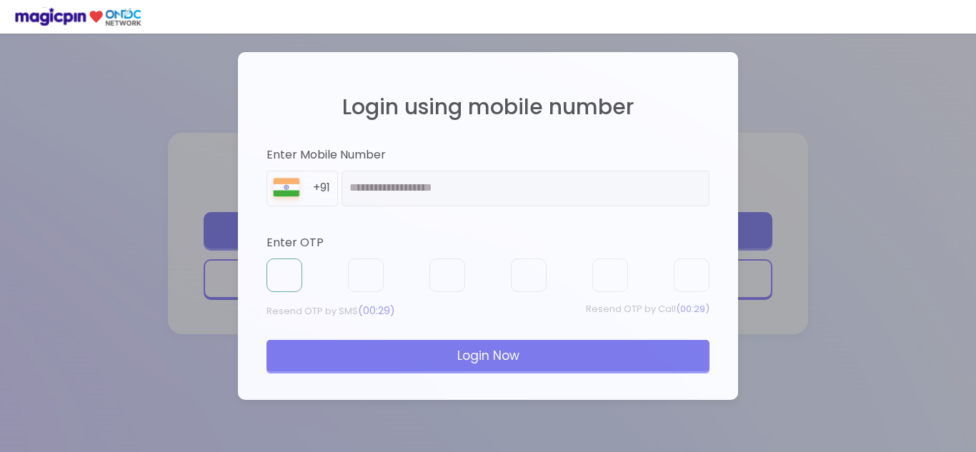
click at [275, 278] on input "text" at bounding box center [284, 276] width 36 height 34
type input "*"
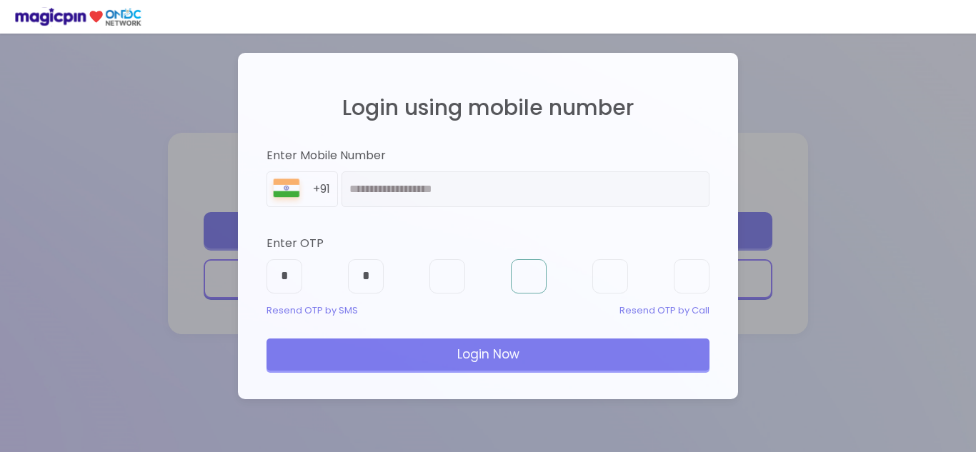
type input "*"
click at [469, 347] on div "Login Now" at bounding box center [487, 354] width 443 height 31
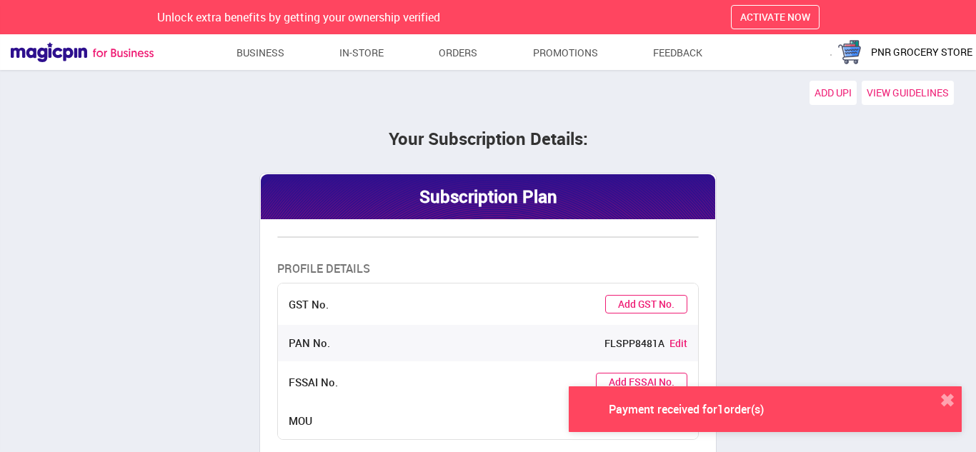
click at [699, 402] on div "Payment received for 1 order(s)" at bounding box center [686, 409] width 258 height 14
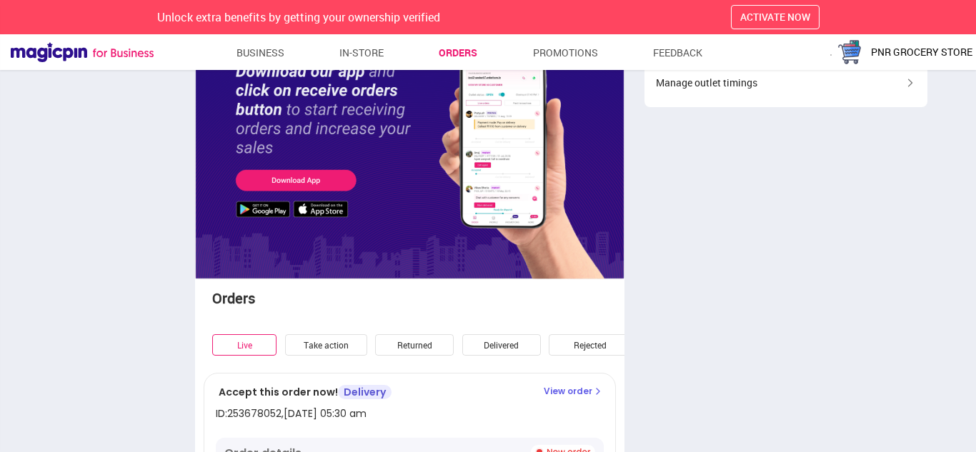
scroll to position [188, 0]
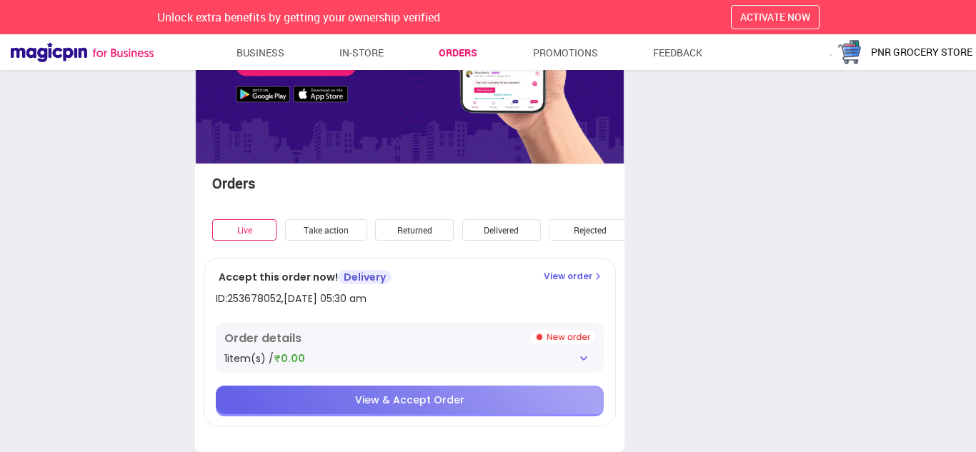
click at [582, 357] on img at bounding box center [583, 358] width 11 height 11
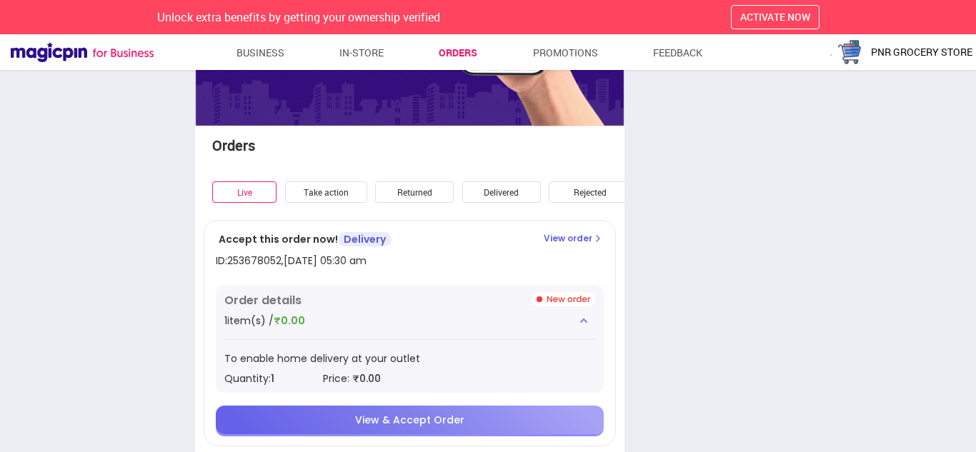
scroll to position [246, 0]
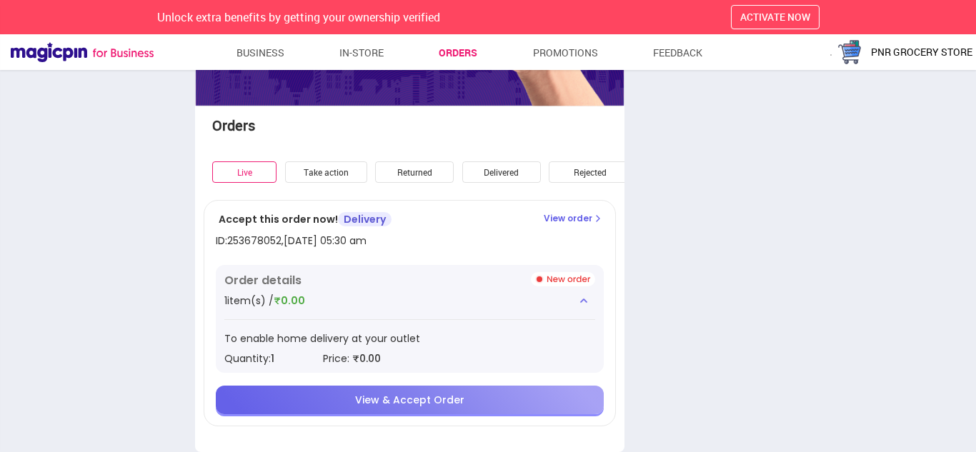
click at [464, 394] on div "View & Accept Order" at bounding box center [410, 400] width 388 height 29
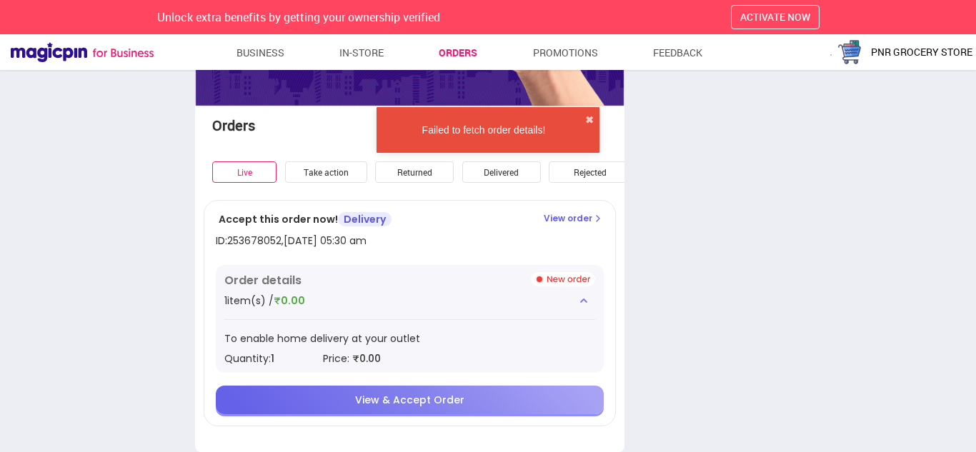
click at [419, 406] on span "View & Accept Order" at bounding box center [409, 400] width 109 height 14
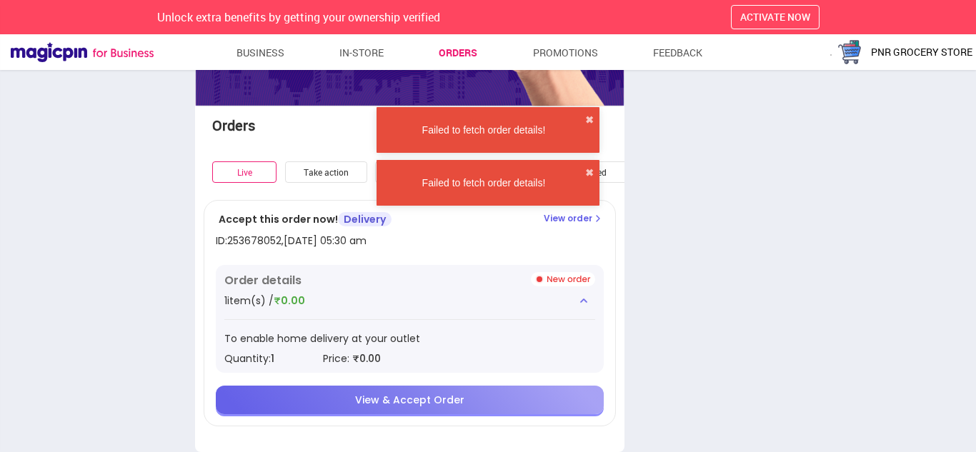
click at [419, 406] on span "View & Accept Order" at bounding box center [409, 400] width 109 height 14
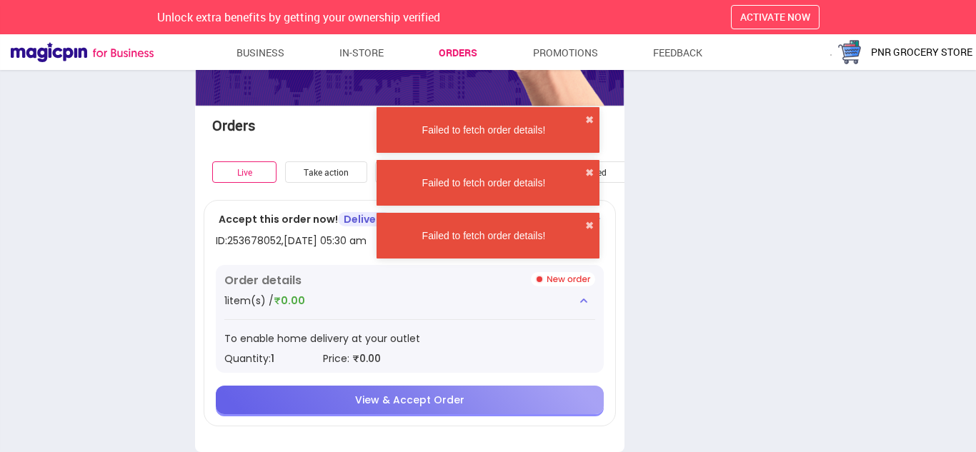
click at [419, 406] on span "View & Accept Order" at bounding box center [409, 400] width 109 height 14
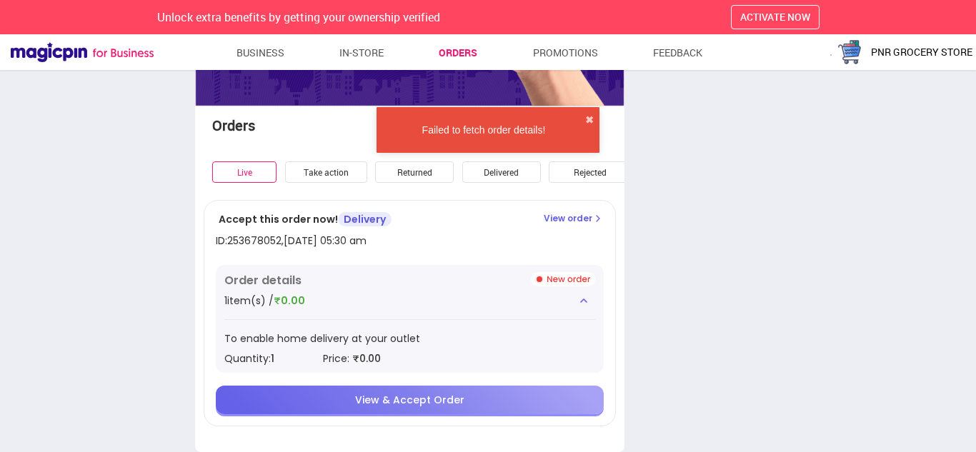
click at [576, 210] on div "Accept this order now! Delivery ID: 253678052 , 01 Jan 1970, 05:30 am View orde…" at bounding box center [410, 313] width 412 height 226
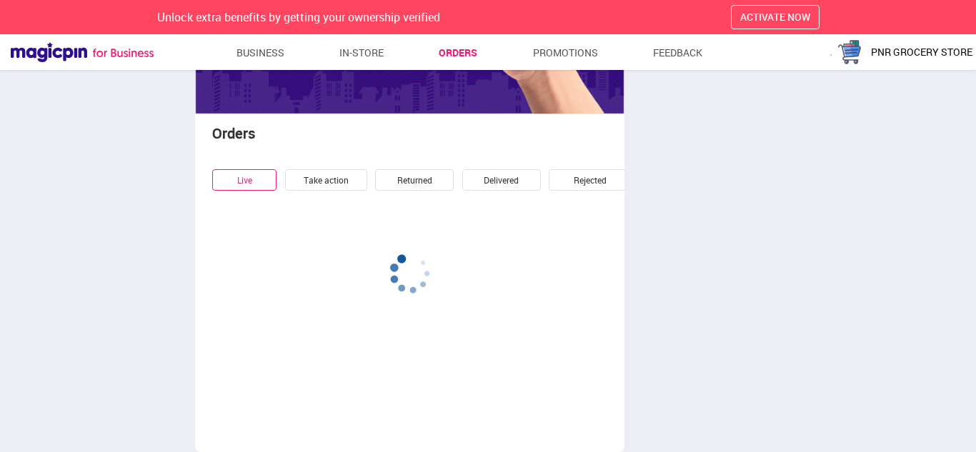
click at [301, 186] on div "Take action" at bounding box center [326, 180] width 82 height 22
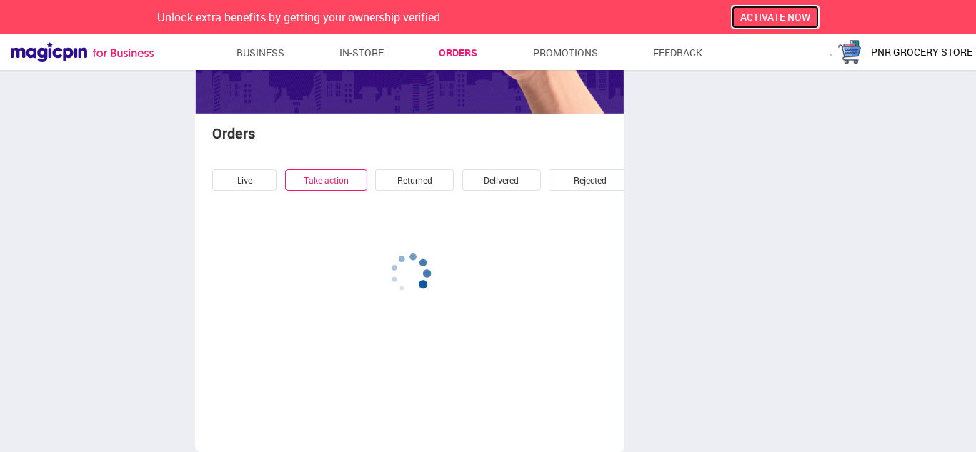
click at [766, 16] on span "ACTIVATE NOW" at bounding box center [775, 17] width 70 height 14
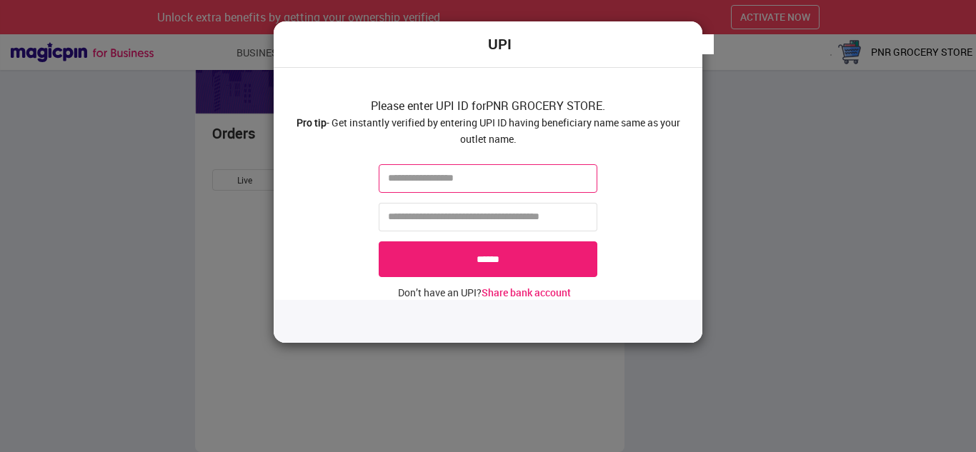
click at [541, 171] on input "text" at bounding box center [488, 178] width 219 height 29
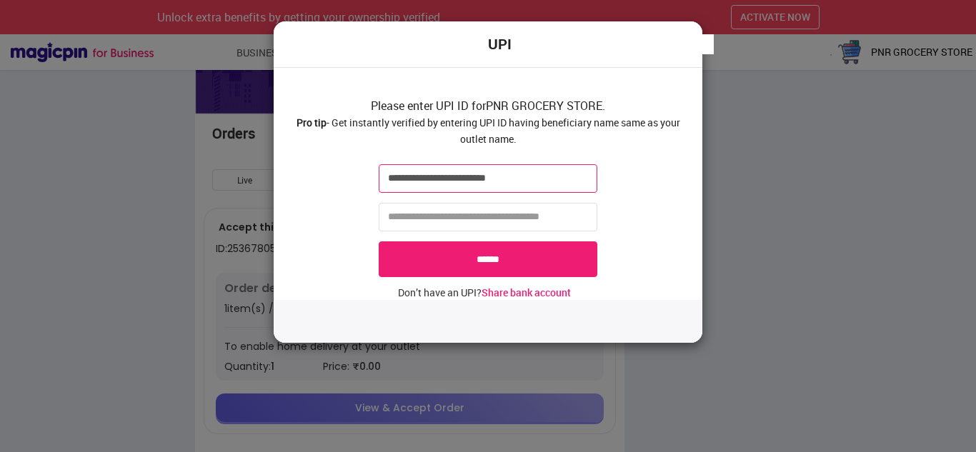
type input "**********"
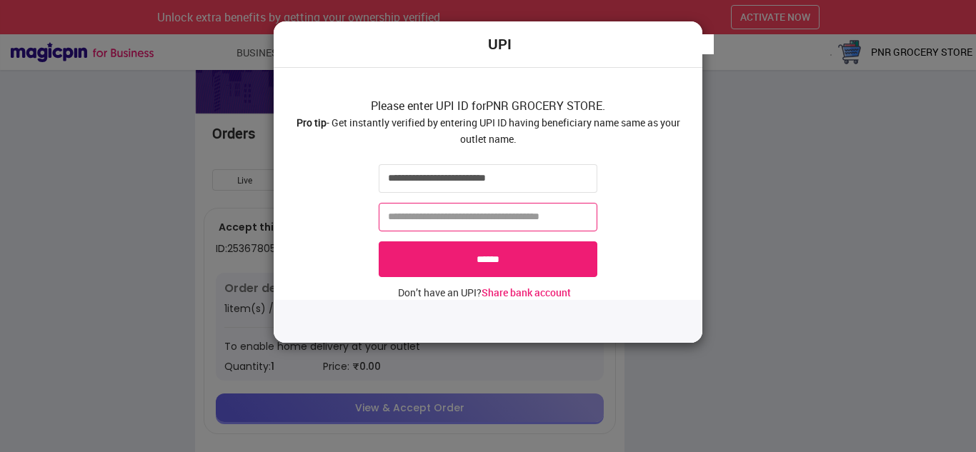
click at [468, 218] on input "tel" at bounding box center [488, 217] width 219 height 29
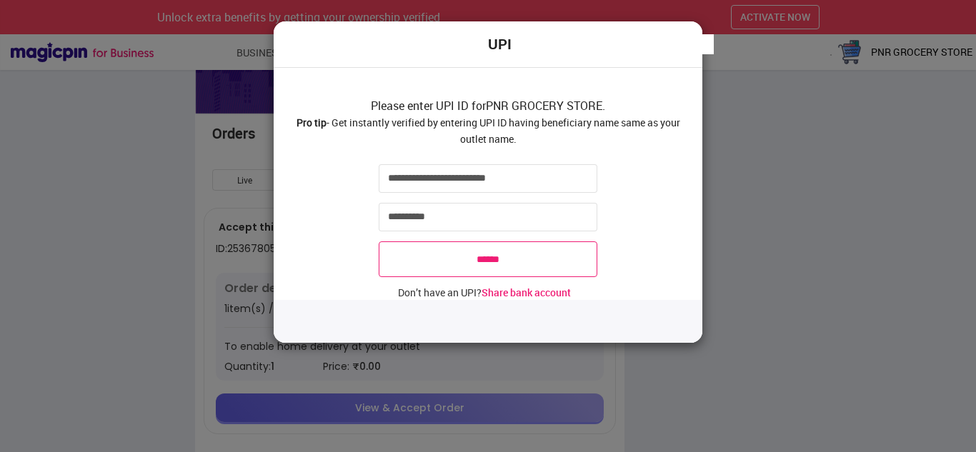
click at [469, 244] on input "******" at bounding box center [488, 259] width 219 height 36
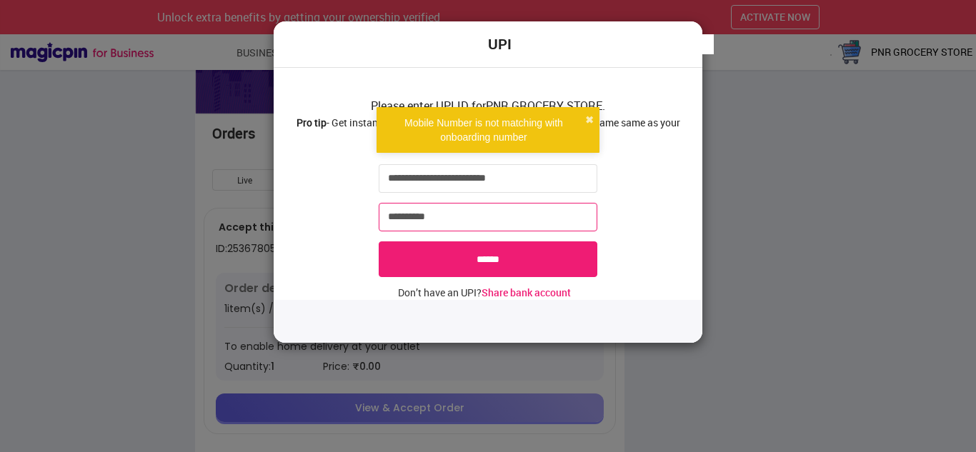
click at [478, 221] on input "**********" at bounding box center [488, 217] width 219 height 29
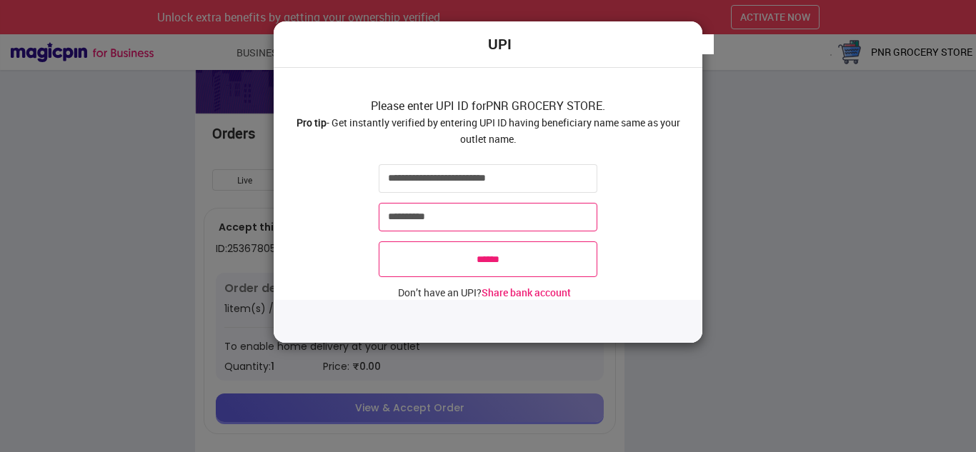
type input "**********"
click at [467, 259] on input "******" at bounding box center [488, 259] width 219 height 36
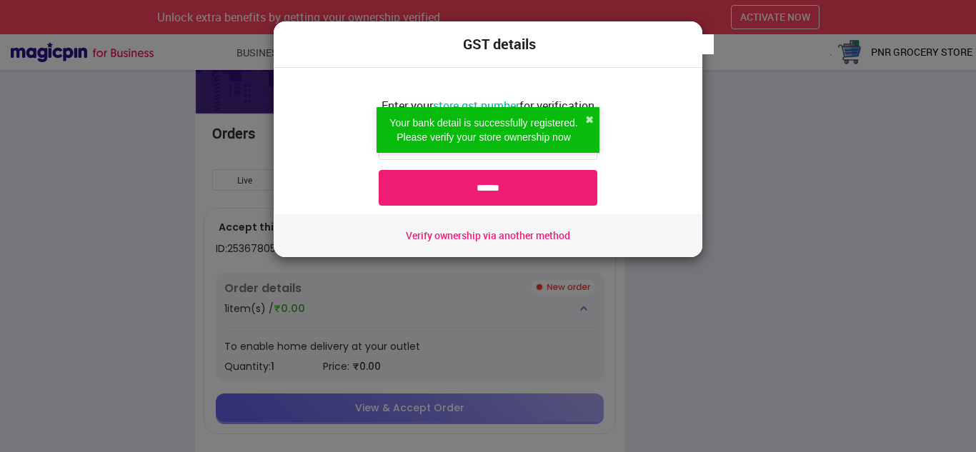
click at [443, 156] on div "Your bank detail is successfully registered. Please verify your store ownership…" at bounding box center [488, 129] width 229 height 67
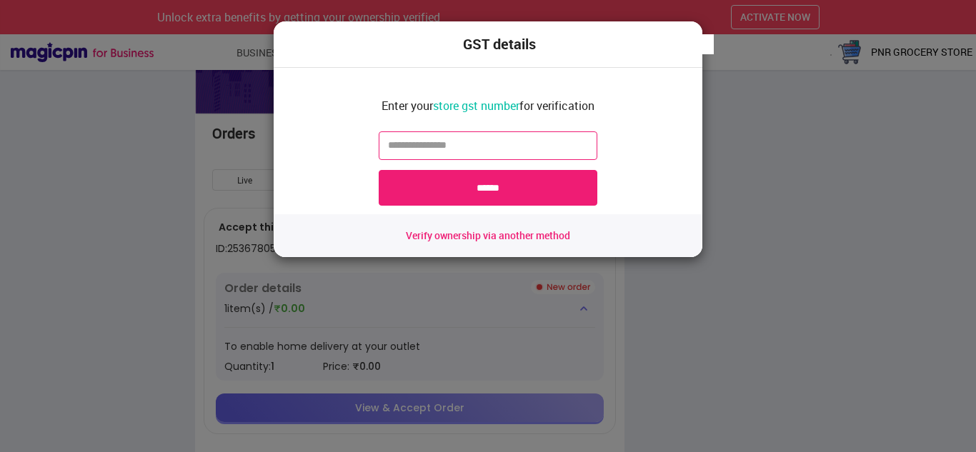
click at [559, 149] on input "text" at bounding box center [488, 145] width 219 height 29
click at [767, 184] on div "GST details Enter your store gst number for verification ****** Verify ownershi…" at bounding box center [488, 226] width 976 height 452
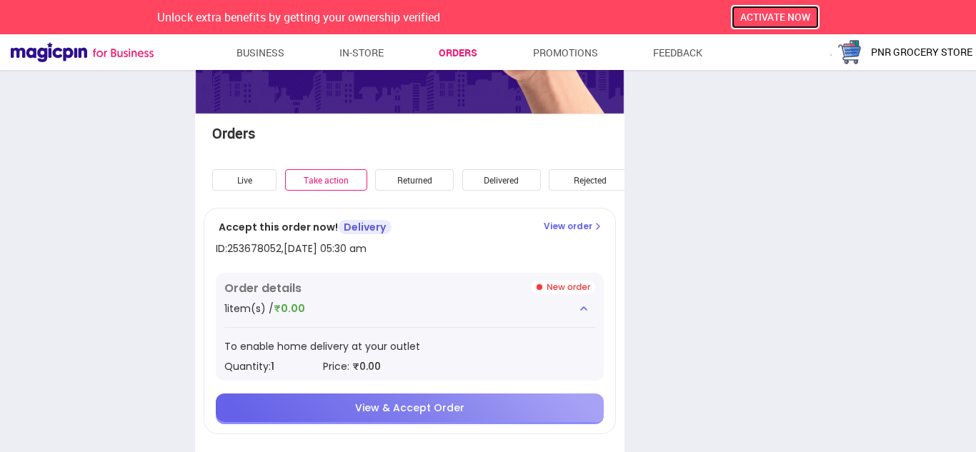
scroll to position [246, 0]
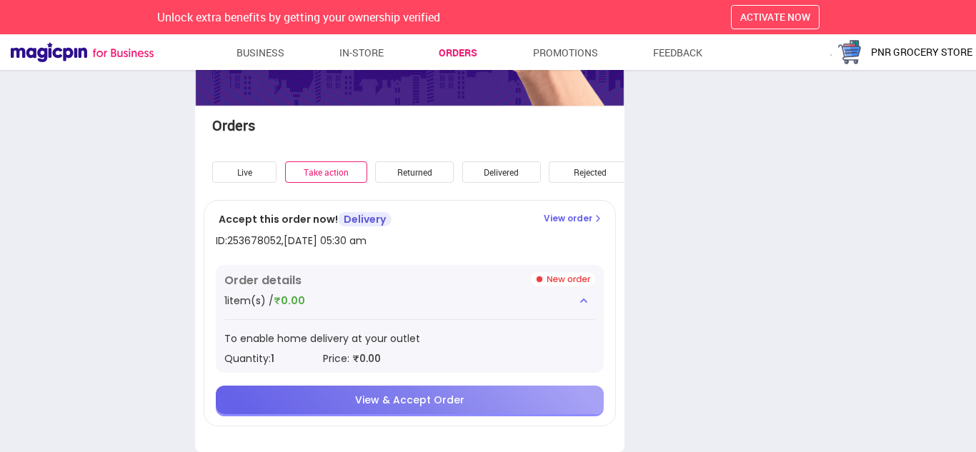
click at [872, 48] on span "PNR GROCERY STORE" at bounding box center [921, 52] width 101 height 14
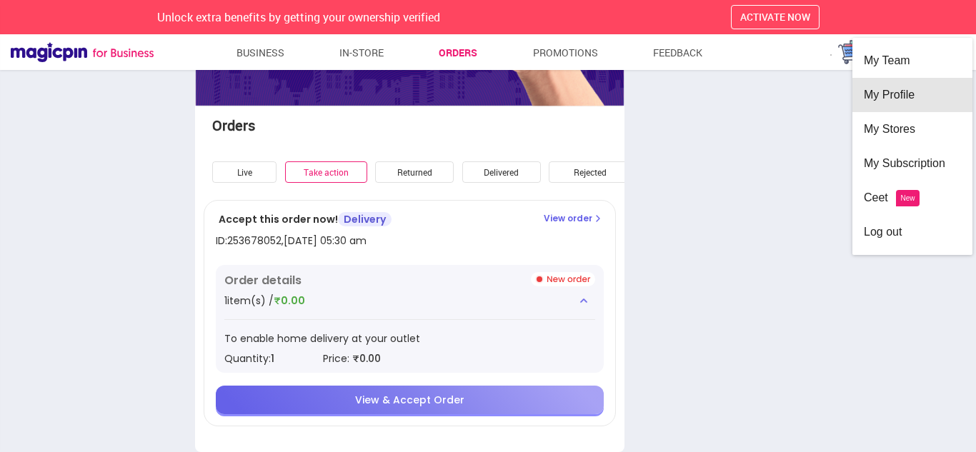
click at [869, 95] on div "My Profile" at bounding box center [911, 95] width 97 height 34
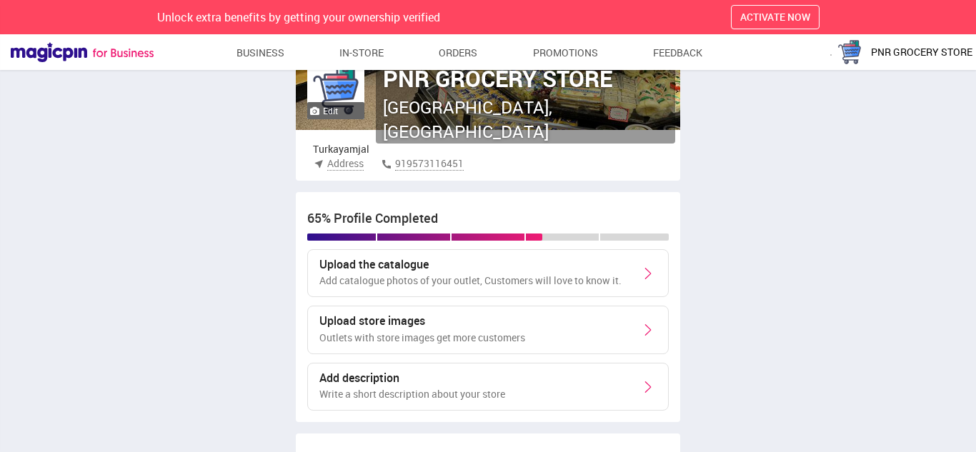
scroll to position [168, 0]
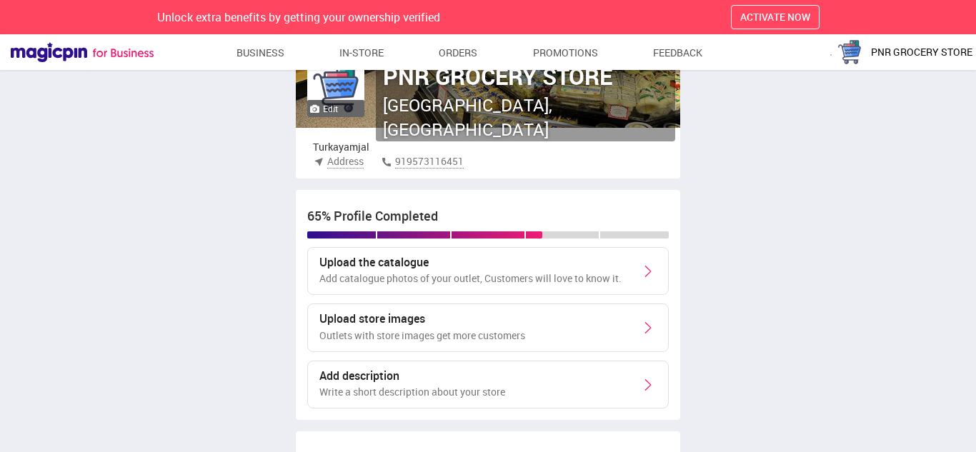
click at [551, 274] on p "Add catalogue photos of your outlet, Customers will love to know it." at bounding box center [470, 278] width 302 height 14
click at [623, 269] on div "Upload the catalogue Add catalogue photos of your outlet, Customers will love t…" at bounding box center [487, 271] width 361 height 49
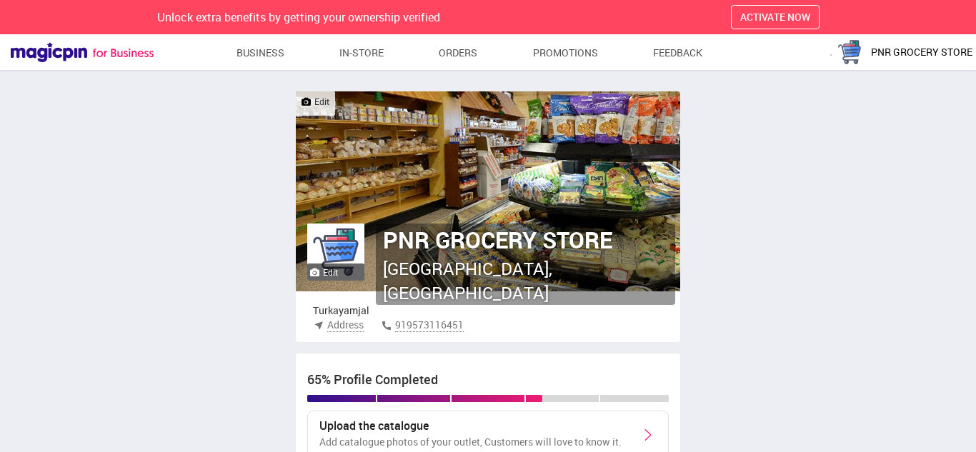
scroll to position [0, 0]
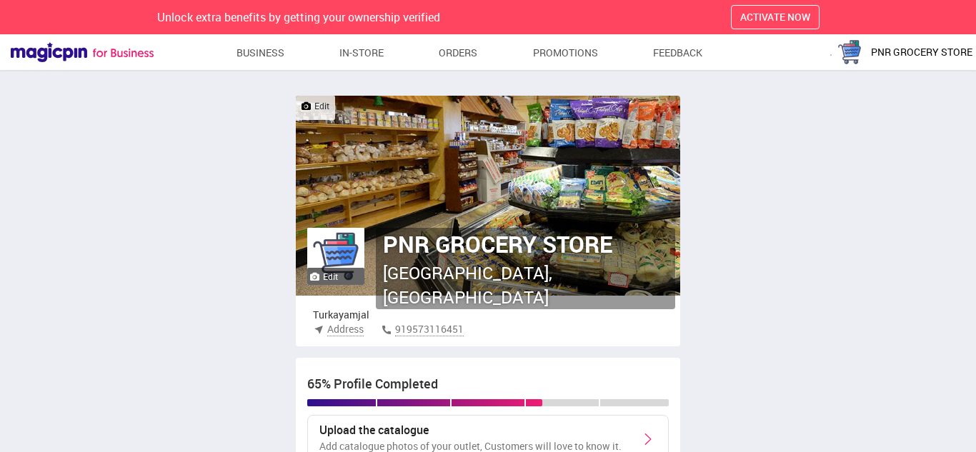
click at [253, 46] on link "Business" at bounding box center [260, 53] width 49 height 26
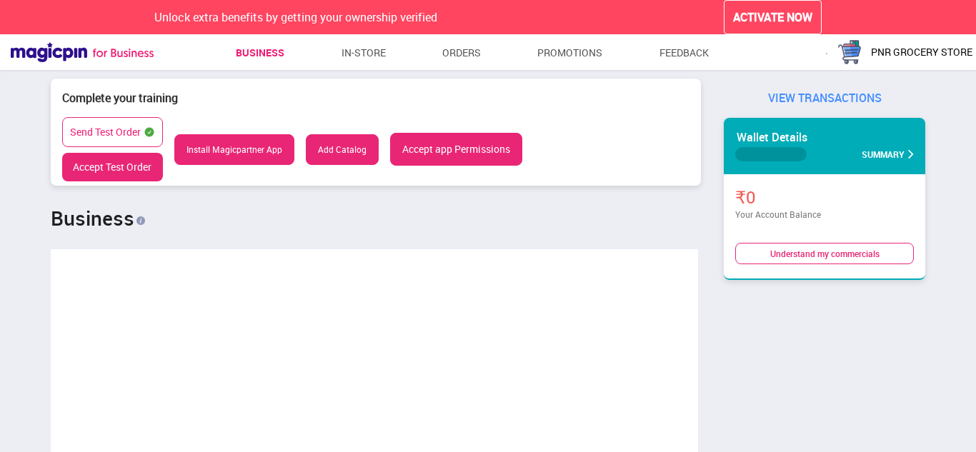
scroll to position [712296, 713524]
click at [434, 155] on button "Accept app Permissions" at bounding box center [456, 149] width 132 height 33
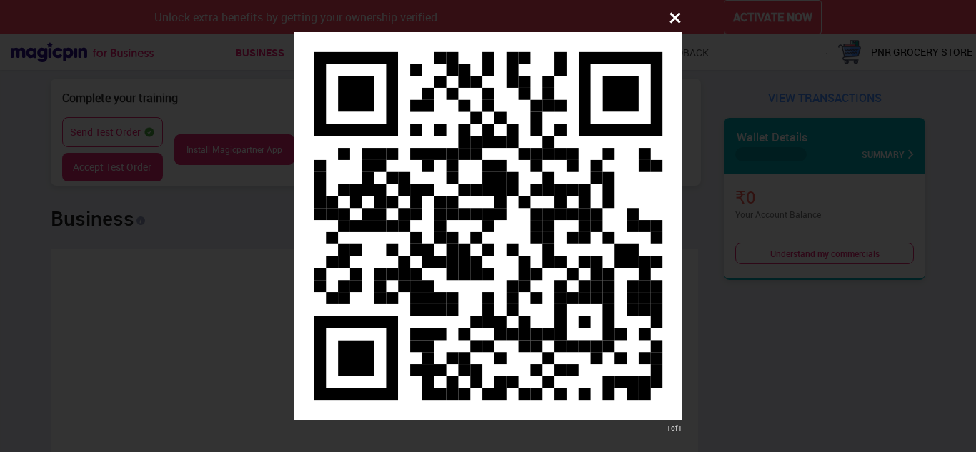
click at [678, 24] on icon at bounding box center [675, 18] width 14 height 14
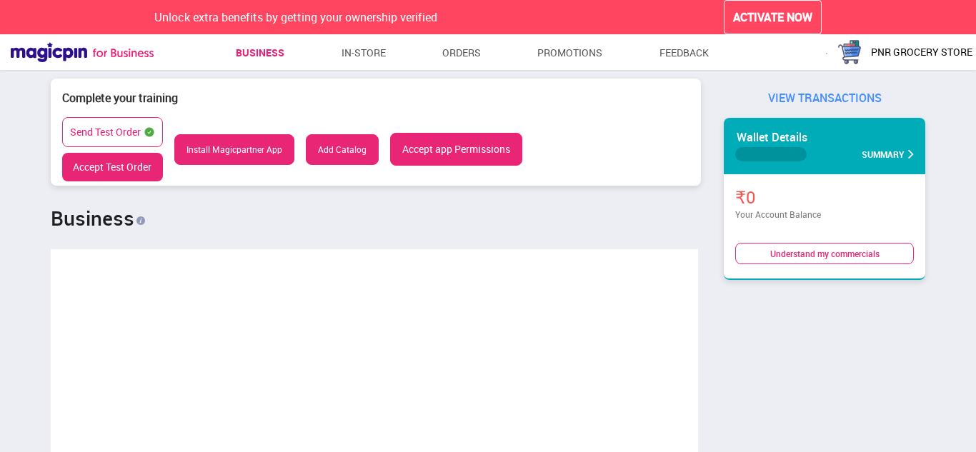
click at [786, 259] on div "Understand my commercials" at bounding box center [824, 253] width 179 height 21
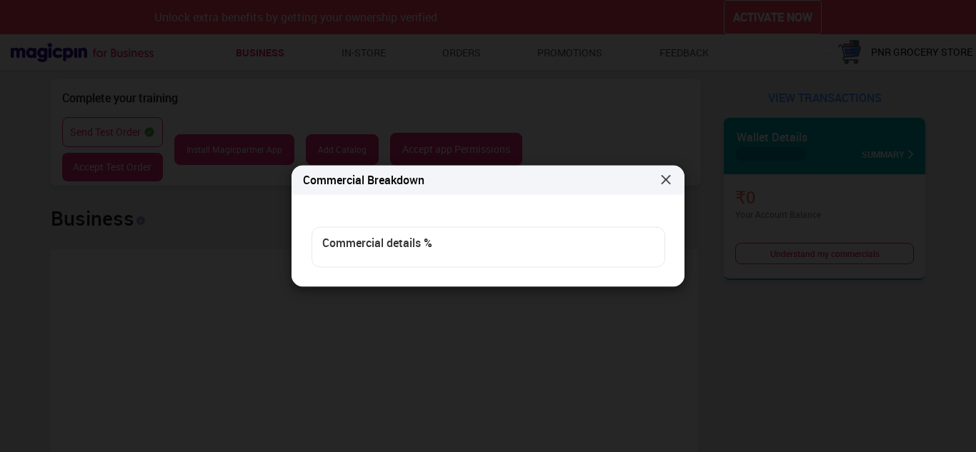
click at [530, 244] on div "Commercial details %" at bounding box center [487, 243] width 331 height 16
click at [658, 182] on div at bounding box center [654, 179] width 37 height 14
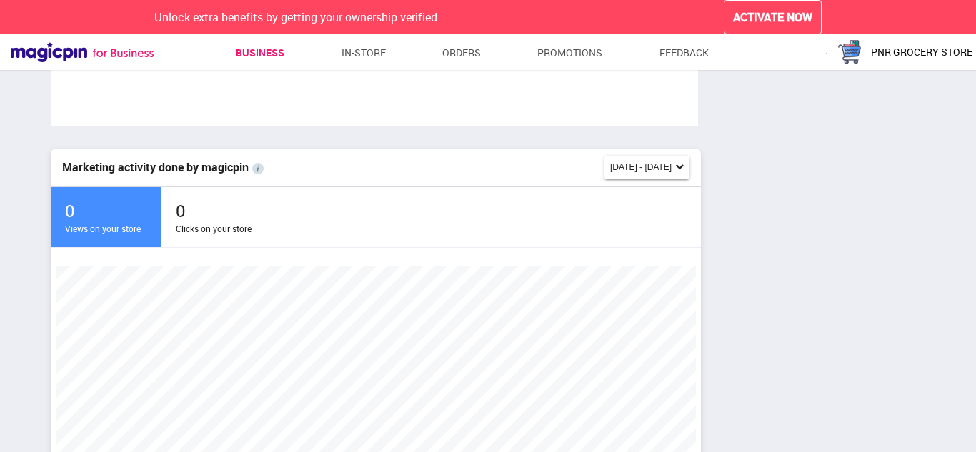
scroll to position [0, 0]
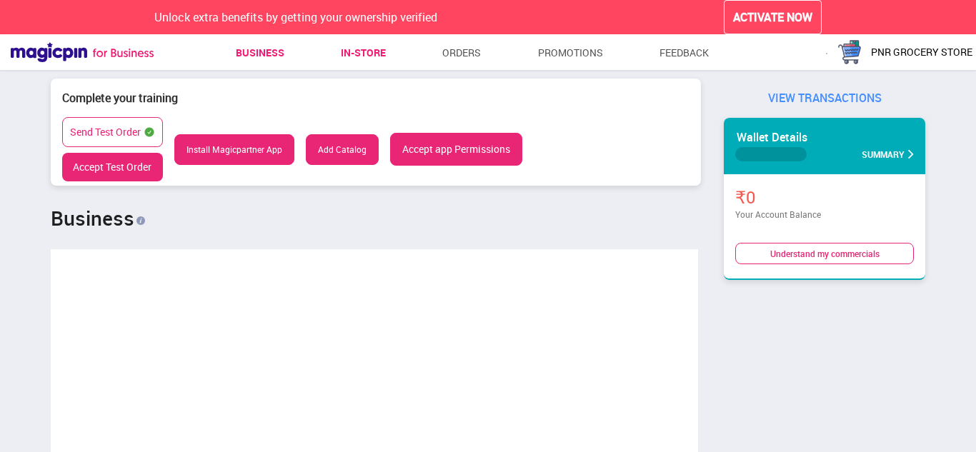
click at [356, 53] on link "In-store" at bounding box center [363, 53] width 45 height 26
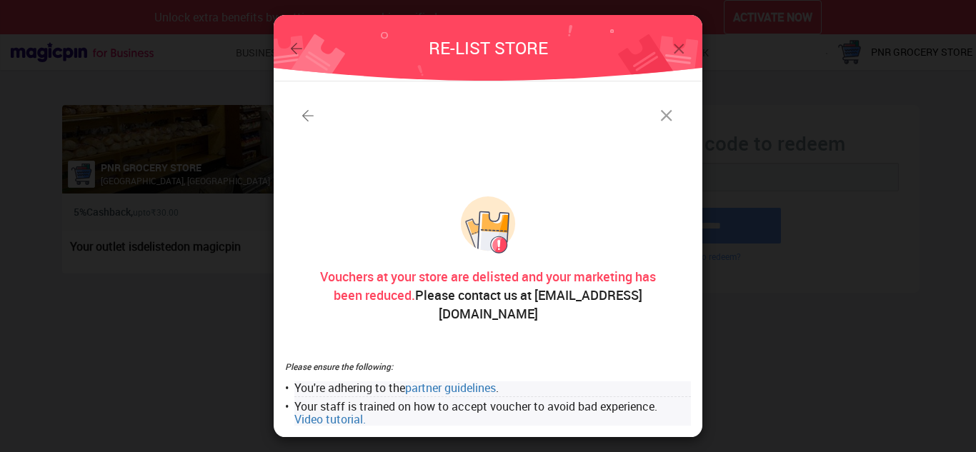
click at [659, 126] on img at bounding box center [666, 116] width 20 height 20
click at [667, 126] on img at bounding box center [666, 116] width 20 height 20
click at [306, 124] on img at bounding box center [307, 115] width 17 height 17
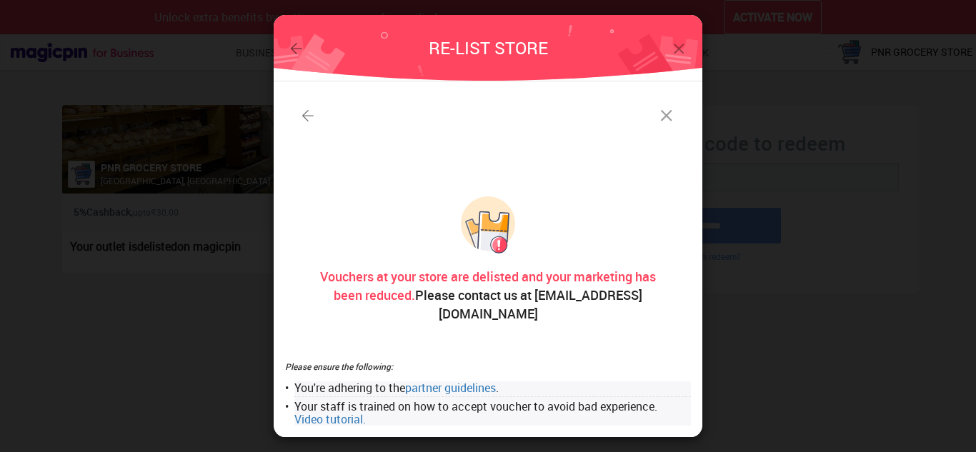
click at [291, 56] on img at bounding box center [296, 48] width 17 height 17
click at [678, 58] on img at bounding box center [679, 49] width 18 height 18
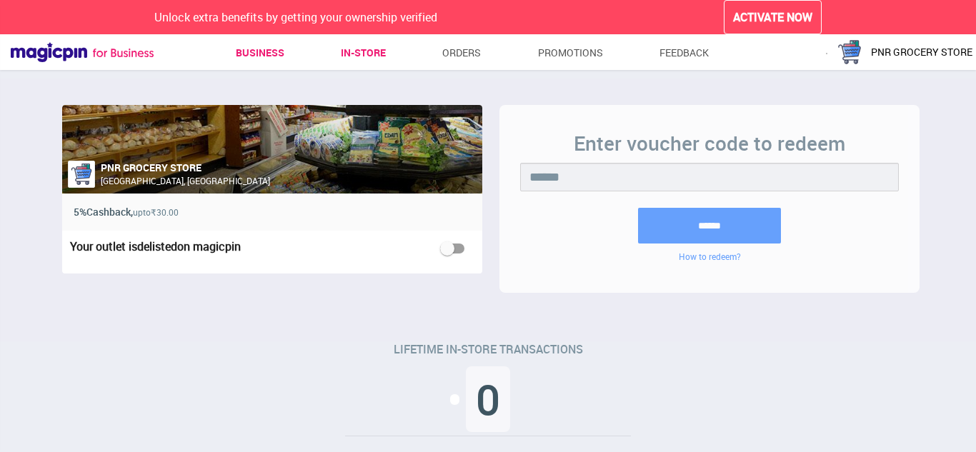
click at [274, 55] on link "Business" at bounding box center [260, 53] width 49 height 26
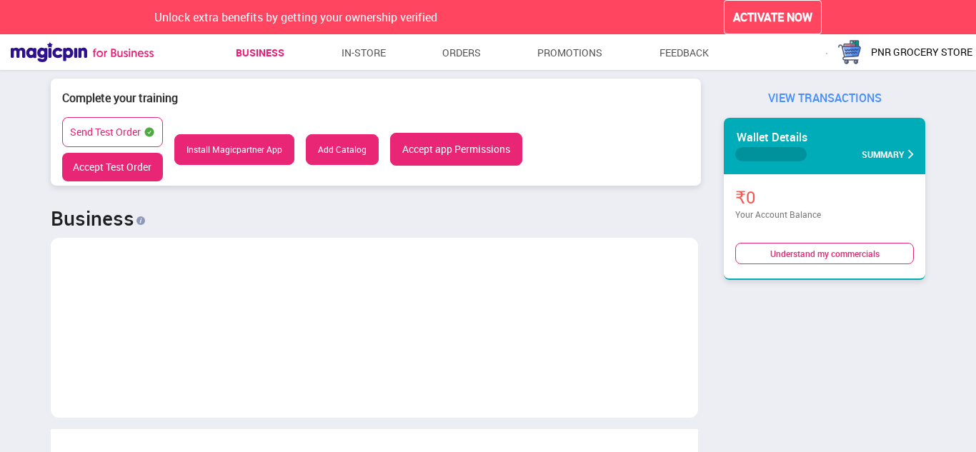
scroll to position [712536, 713524]
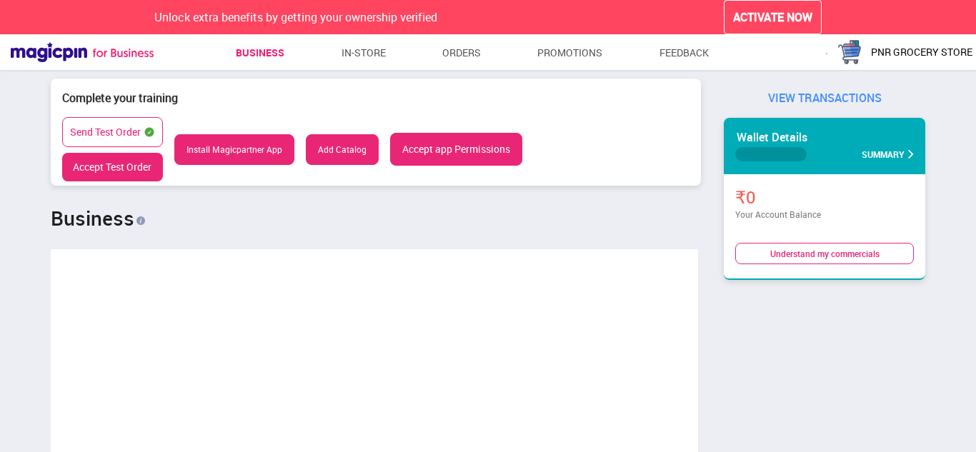
click at [103, 174] on button "Accept Test Order" at bounding box center [112, 167] width 101 height 29
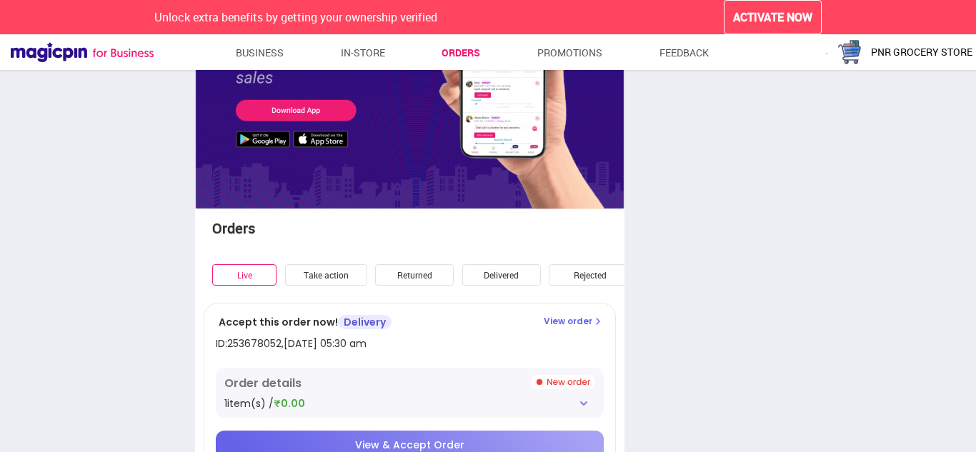
scroll to position [188, 0]
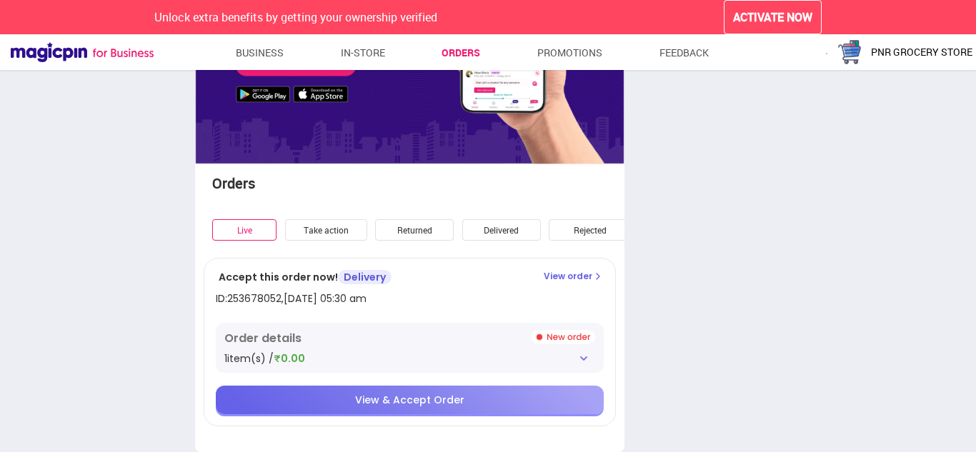
click at [435, 401] on span "View & Accept Order" at bounding box center [409, 400] width 109 height 14
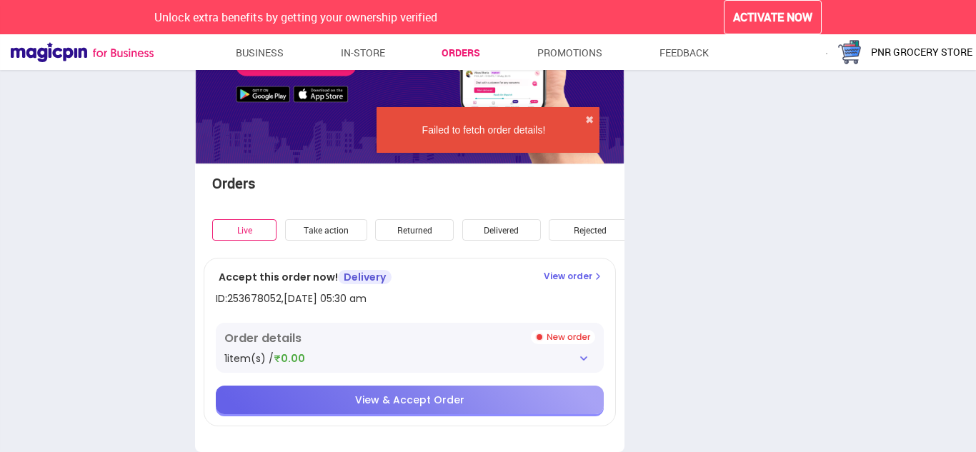
click at [435, 401] on span "View & Accept Order" at bounding box center [409, 400] width 109 height 14
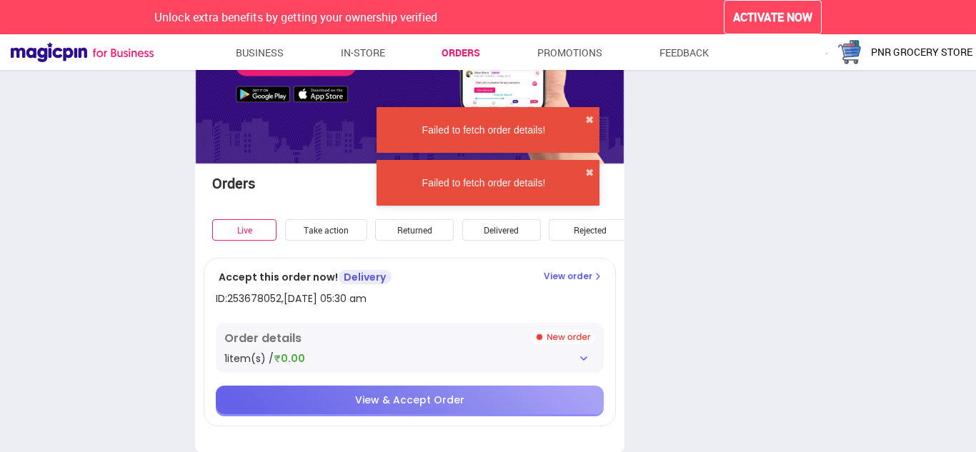
click at [435, 400] on span "View & Accept Order" at bounding box center [409, 400] width 109 height 14
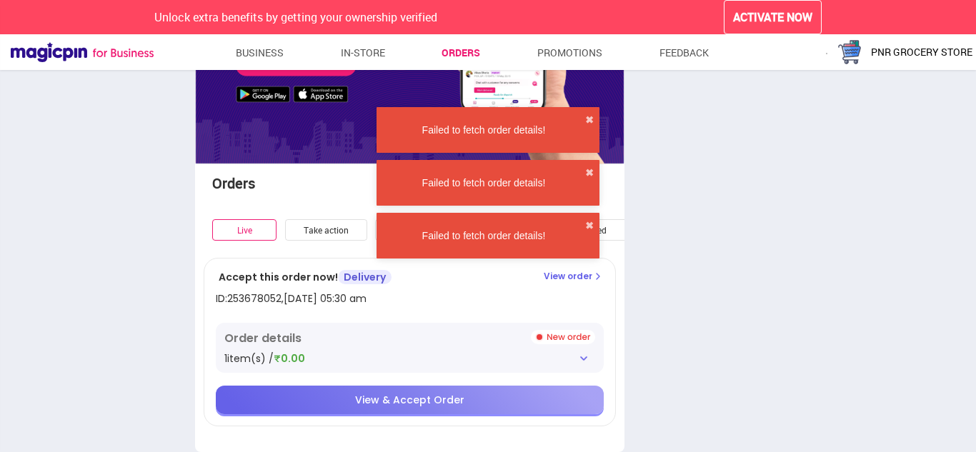
click at [435, 400] on span "View & Accept Order" at bounding box center [409, 400] width 109 height 14
click at [571, 359] on div "1 item(s) / ₹0.00" at bounding box center [409, 358] width 371 height 14
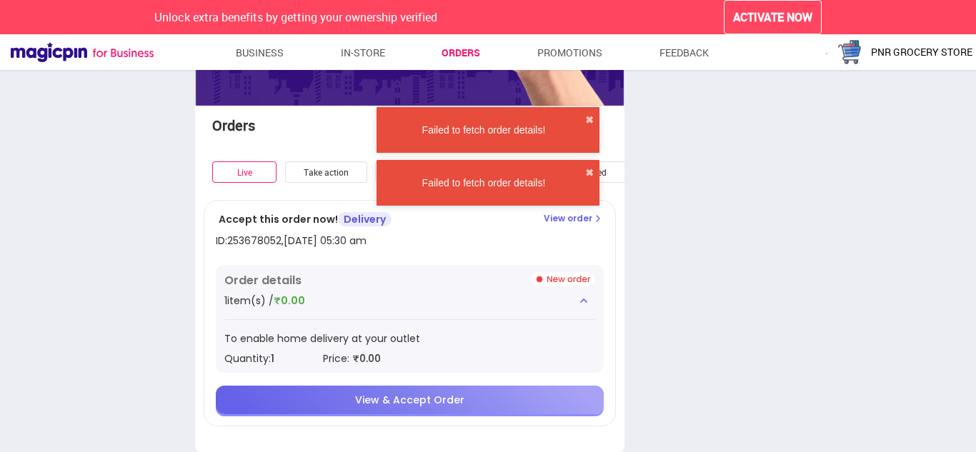
click at [361, 399] on span "View & Accept Order" at bounding box center [409, 400] width 109 height 14
click at [365, 399] on span "View & Accept Order" at bounding box center [409, 400] width 109 height 14
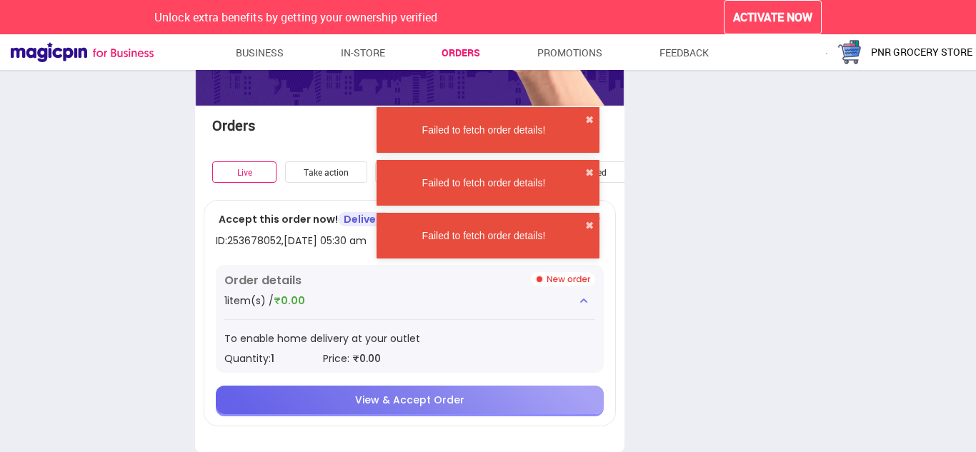
click at [366, 399] on span "View & Accept Order" at bounding box center [409, 400] width 109 height 14
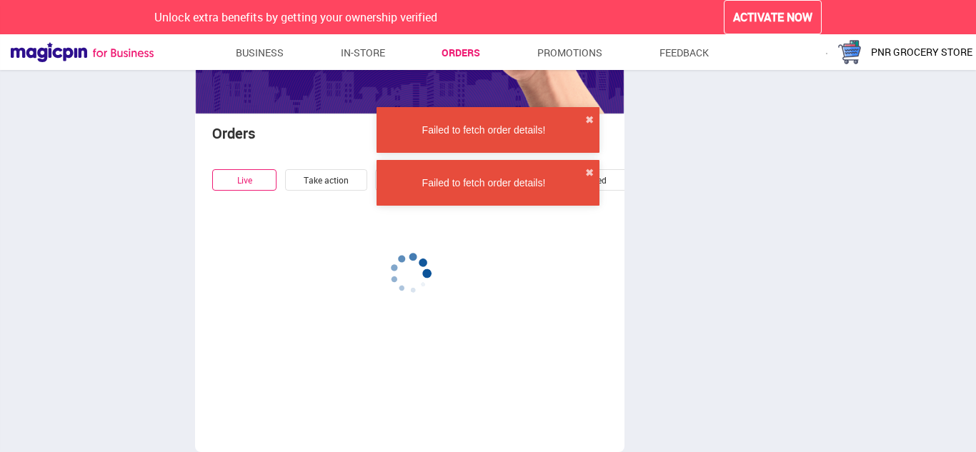
click at [366, 399] on div at bounding box center [409, 317] width 429 height 236
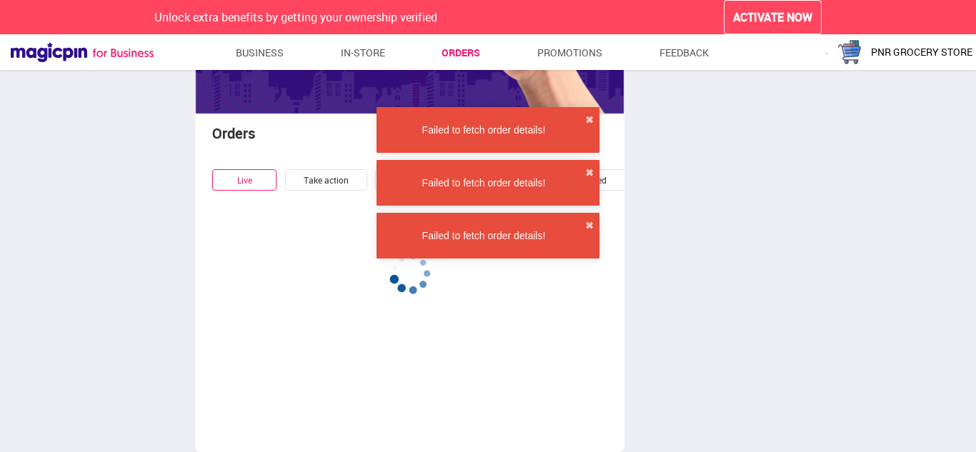
click at [366, 399] on div at bounding box center [409, 317] width 429 height 236
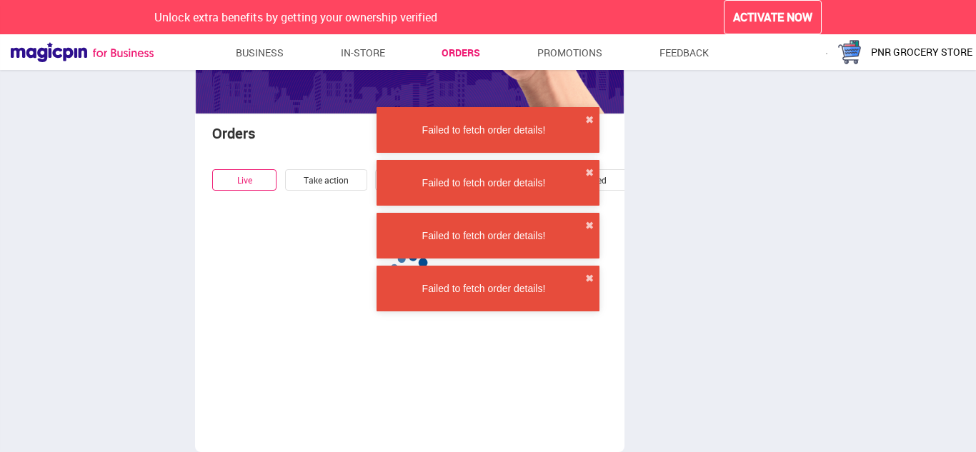
click at [369, 399] on div at bounding box center [409, 317] width 429 height 236
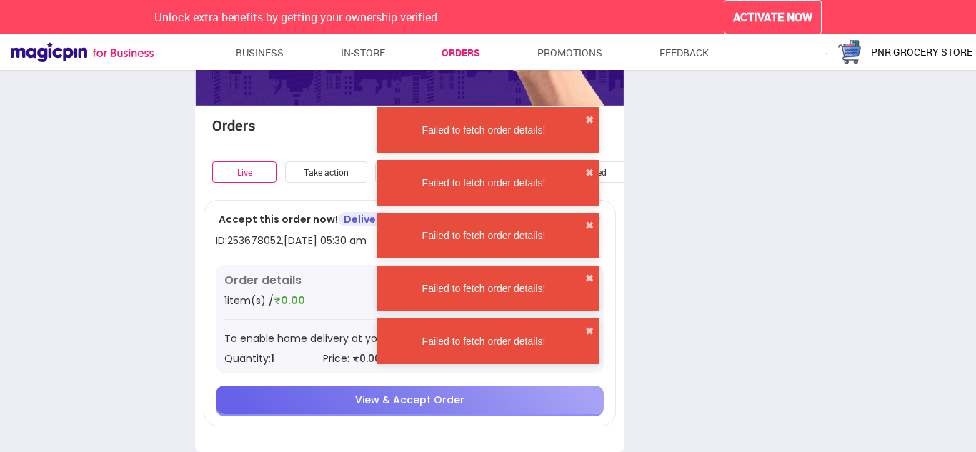
click at [361, 392] on div "View & Accept Order" at bounding box center [410, 400] width 388 height 29
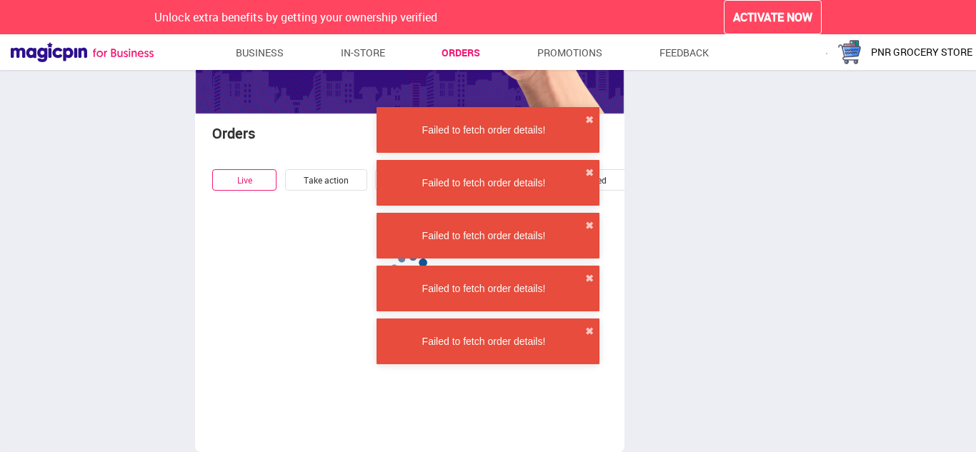
scroll to position [246, 0]
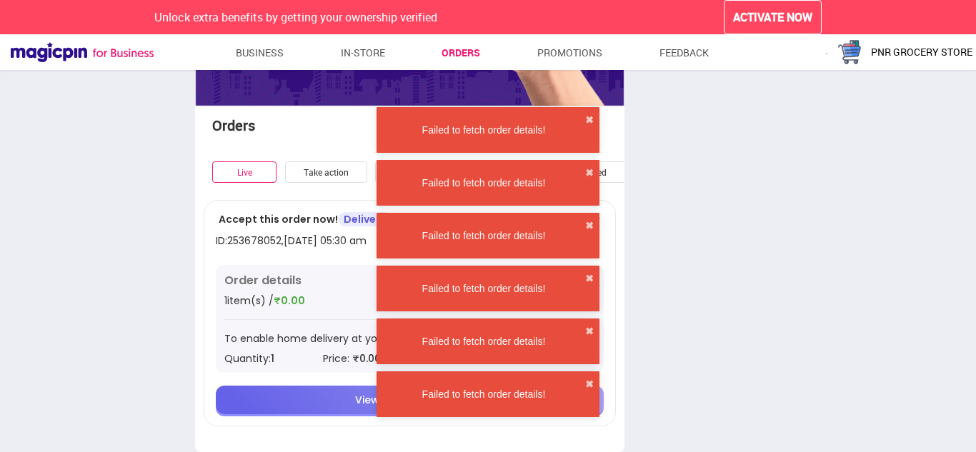
click at [417, 377] on div "Failed to fetch order details! ✖" at bounding box center [487, 394] width 223 height 46
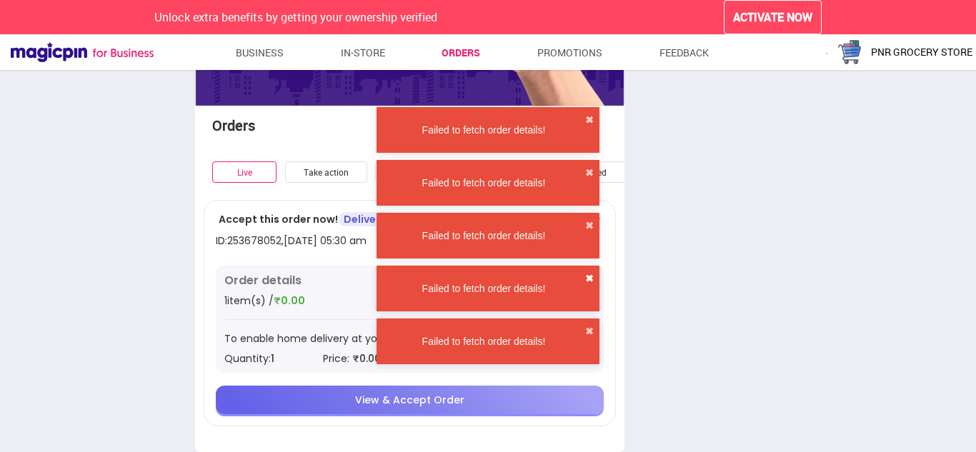
click at [592, 276] on button "✖" at bounding box center [589, 278] width 9 height 14
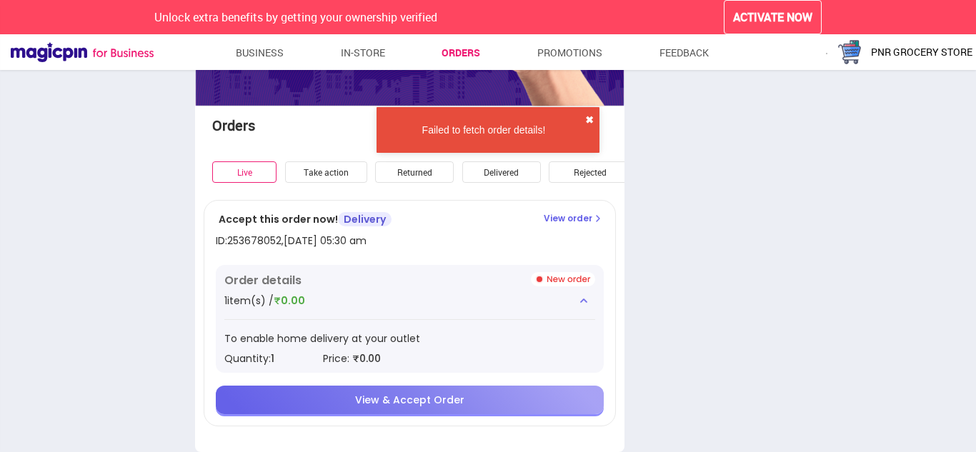
click at [590, 122] on button "✖" at bounding box center [589, 120] width 9 height 14
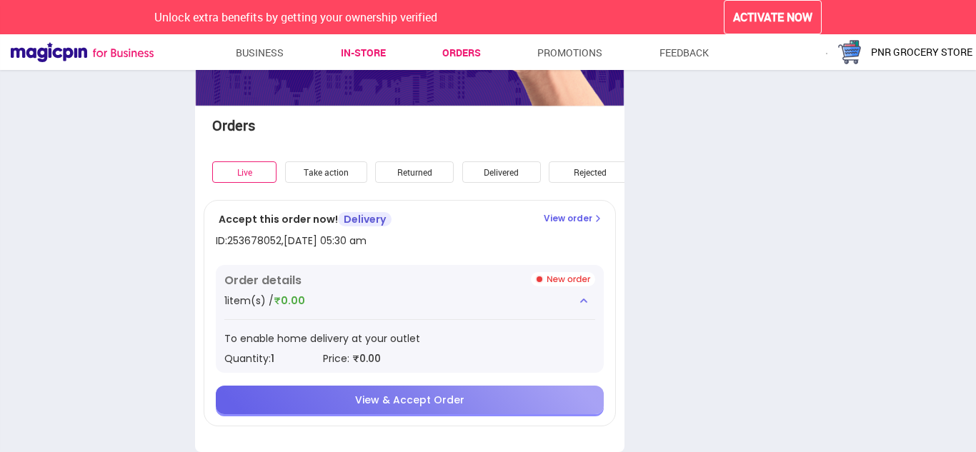
click at [371, 51] on link "In-store" at bounding box center [363, 53] width 45 height 26
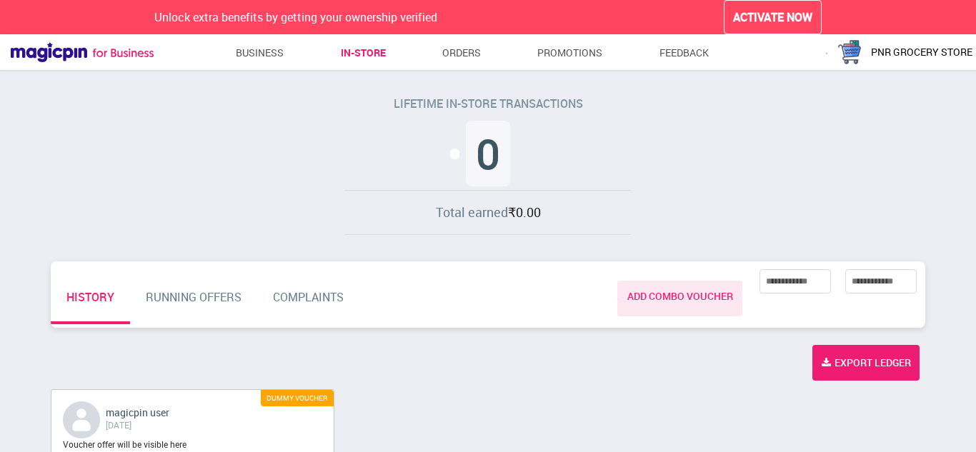
scroll to position [237, 0]
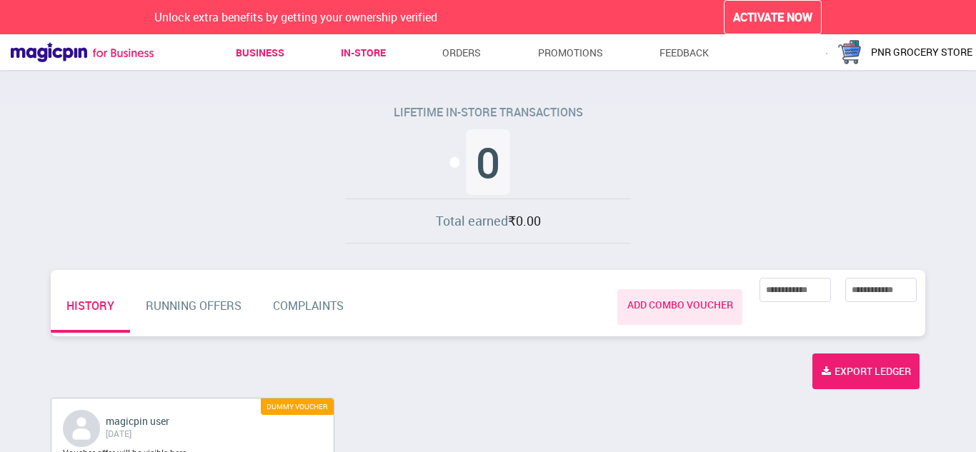
click at [251, 51] on link "Business" at bounding box center [260, 53] width 49 height 26
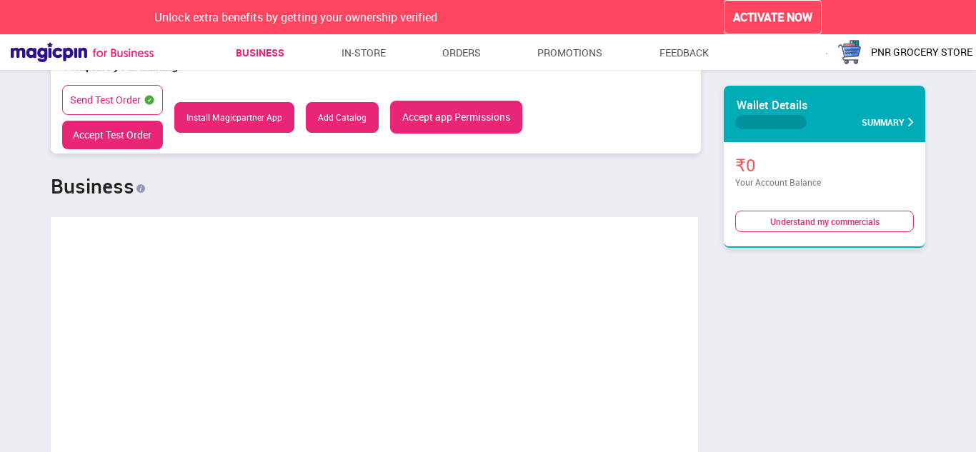
scroll to position [712532, 713524]
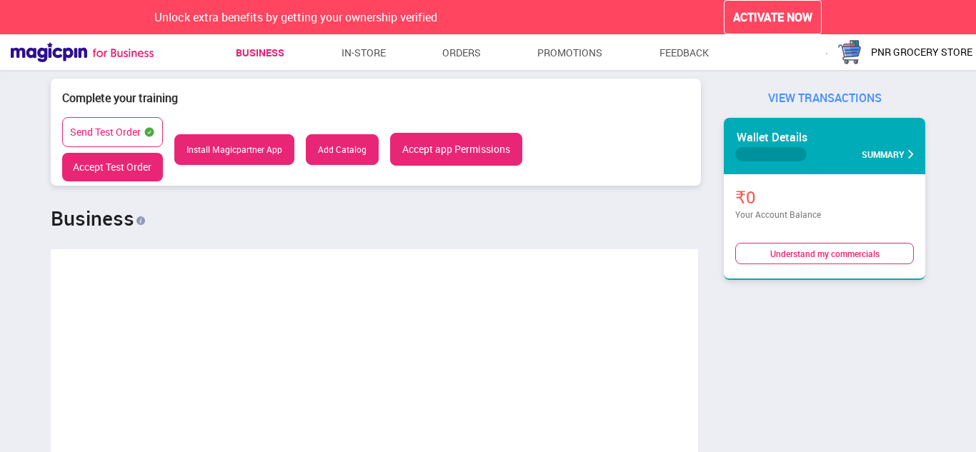
click at [419, 158] on button "Accept app Permissions" at bounding box center [456, 149] width 132 height 33
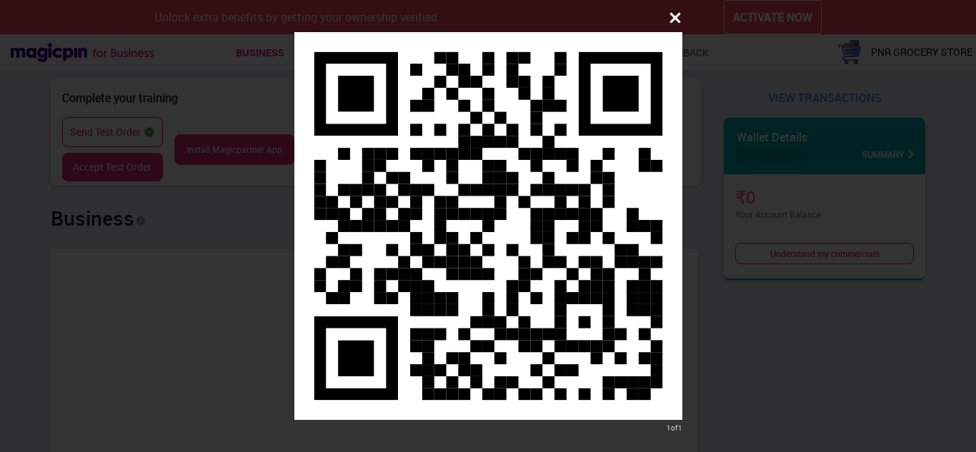
click at [672, 14] on icon at bounding box center [674, 18] width 11 height 11
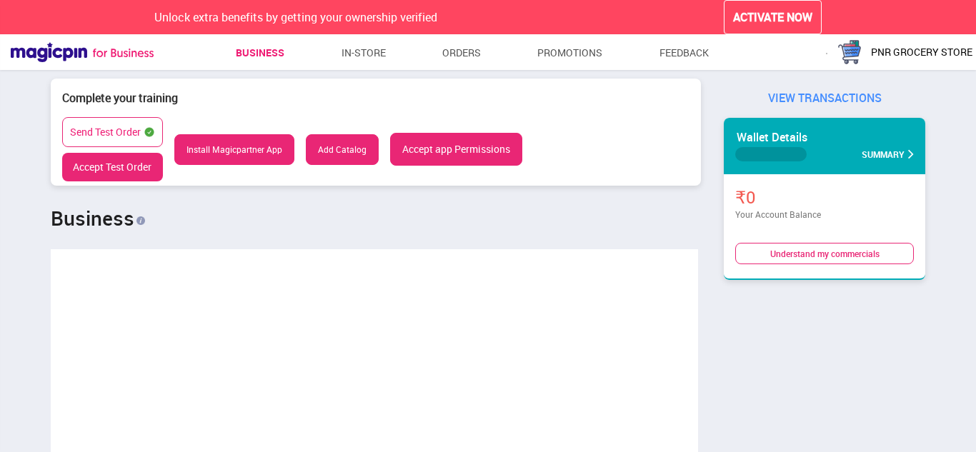
click at [481, 150] on button "Accept app Permissions" at bounding box center [456, 149] width 132 height 33
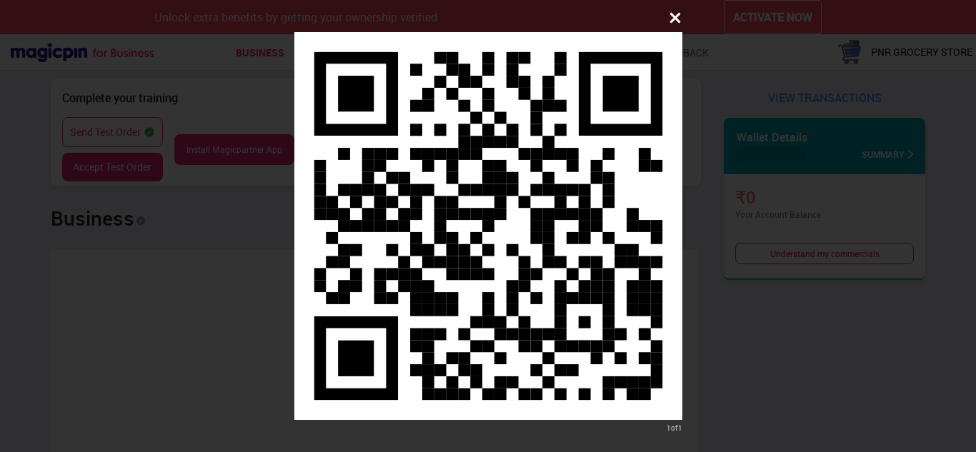
click at [676, 19] on icon at bounding box center [674, 18] width 11 height 11
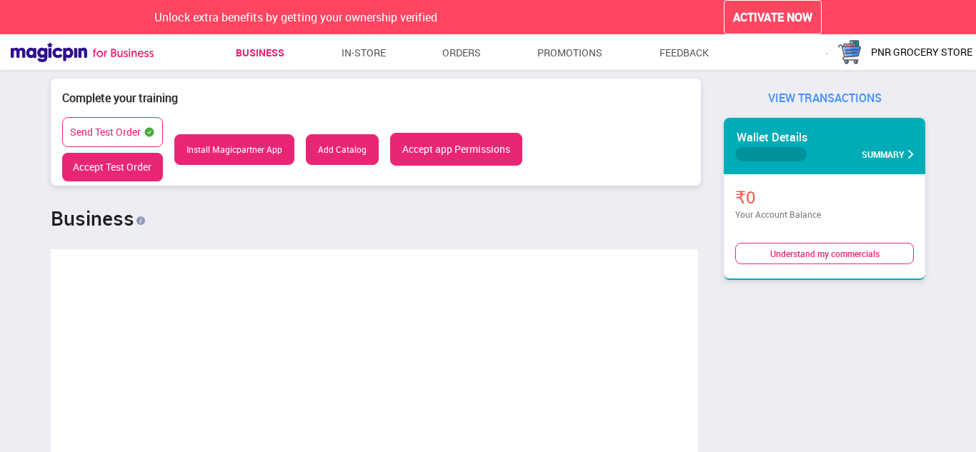
click at [477, 154] on button "Accept app Permissions" at bounding box center [456, 149] width 132 height 33
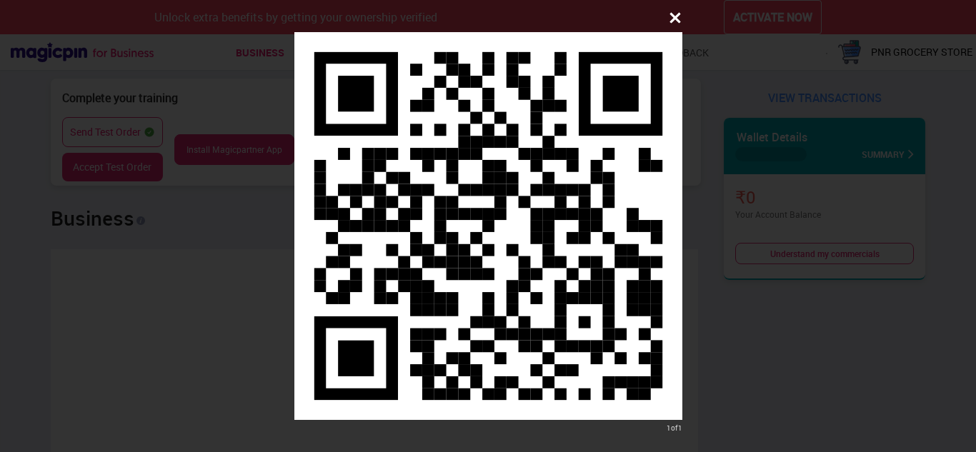
click at [670, 14] on icon at bounding box center [674, 18] width 11 height 11
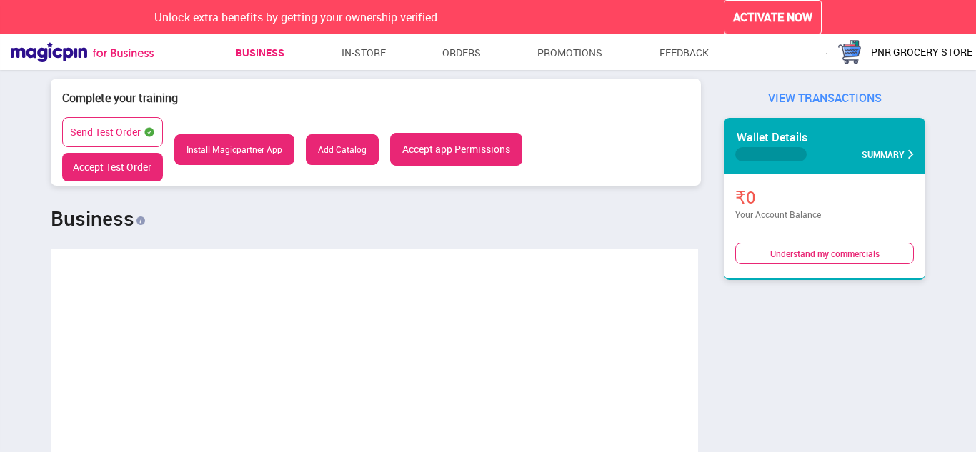
click at [324, 150] on button "Add Catalog" at bounding box center [342, 149] width 73 height 31
